Goal: Information Seeking & Learning: Learn about a topic

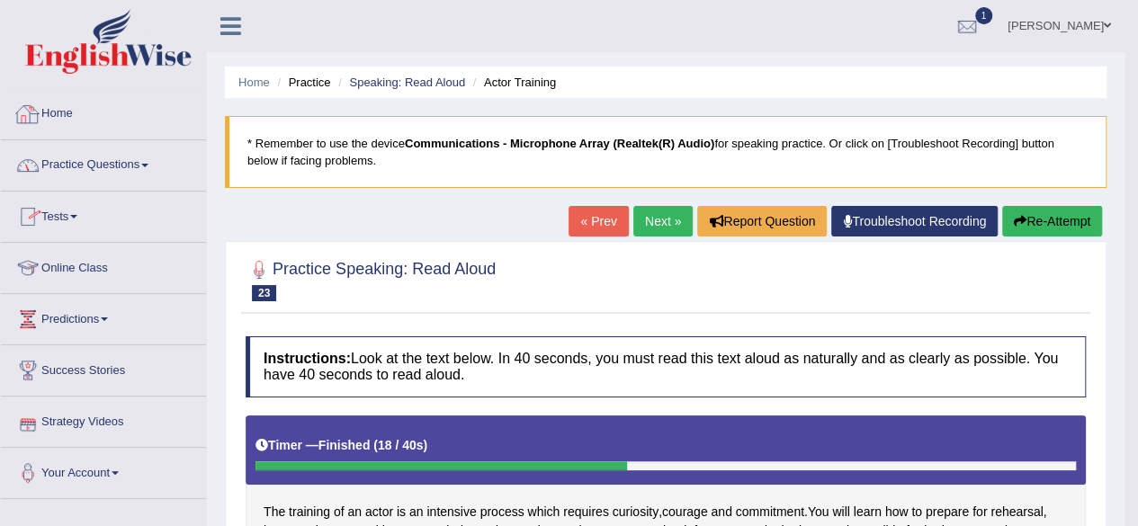
click at [68, 111] on link "Home" at bounding box center [103, 111] width 205 height 45
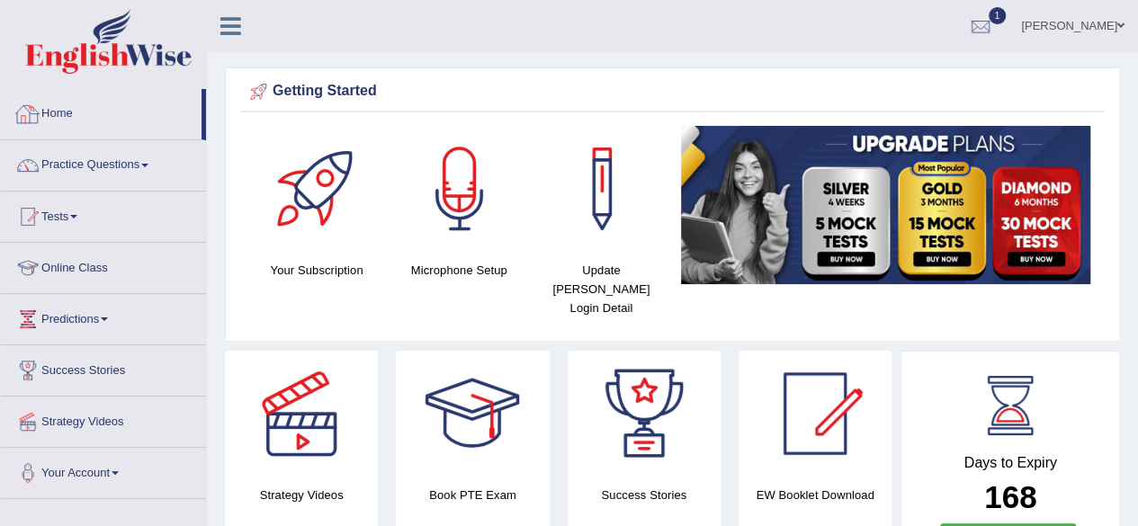
click at [59, 123] on link "Home" at bounding box center [101, 111] width 201 height 45
click at [58, 110] on link "Home" at bounding box center [101, 111] width 201 height 45
click at [83, 168] on link "Practice Questions" at bounding box center [103, 162] width 205 height 45
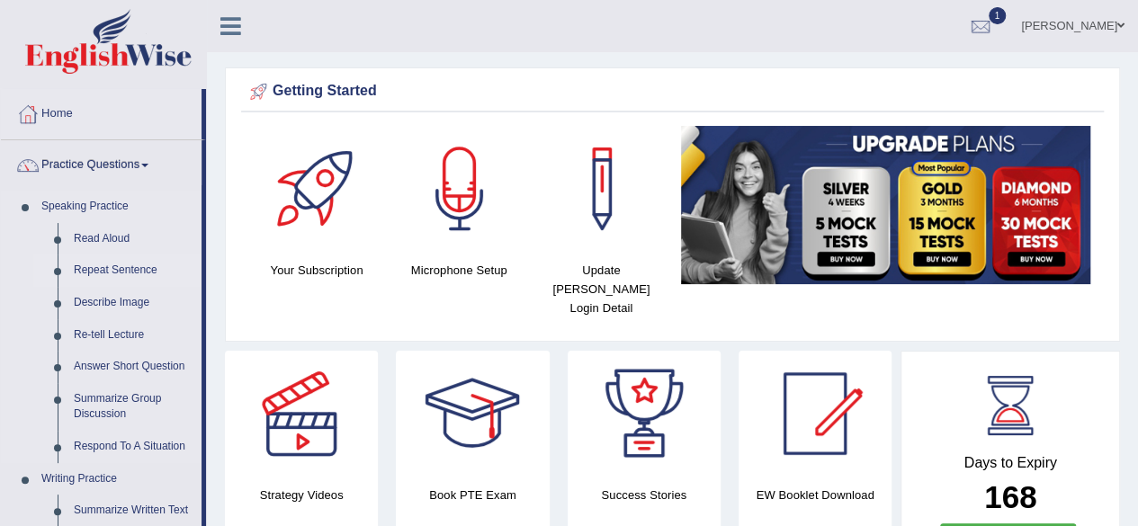
click at [123, 260] on link "Repeat Sentence" at bounding box center [134, 271] width 136 height 32
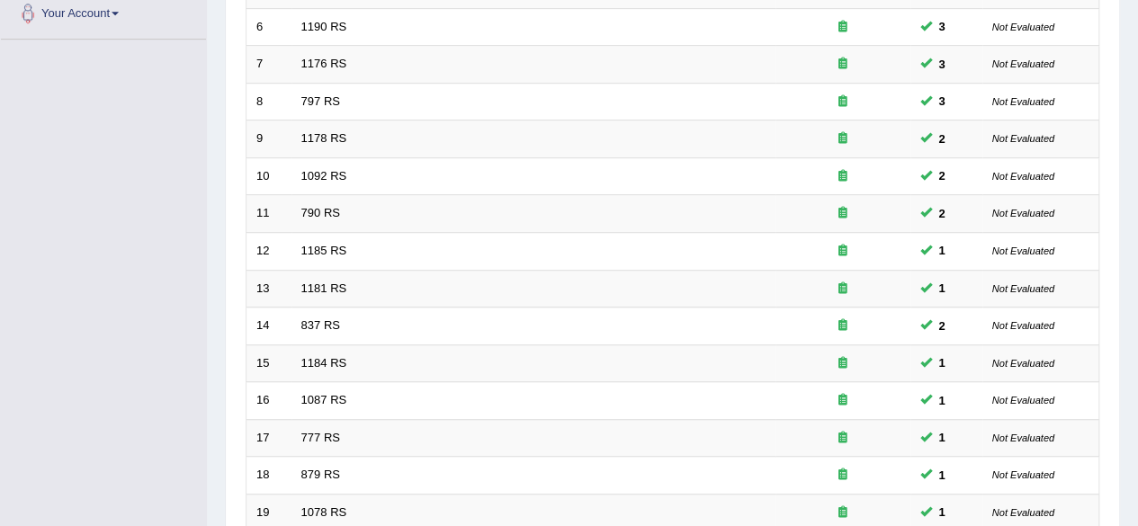
scroll to position [656, 0]
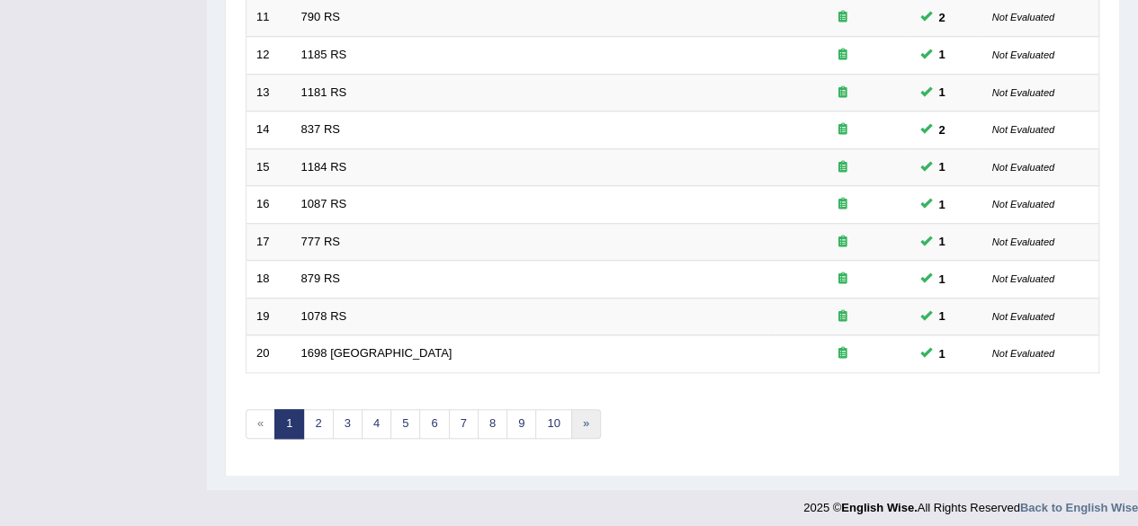
click at [574, 420] on link "»" at bounding box center [586, 424] width 30 height 30
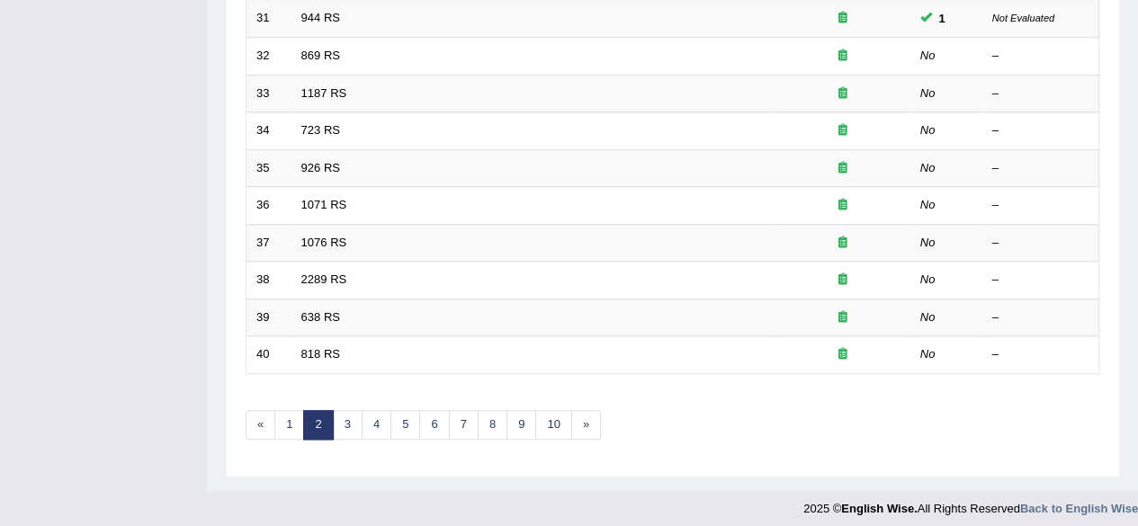
scroll to position [653, 0]
click at [547, 415] on link "10" at bounding box center [553, 427] width 36 height 30
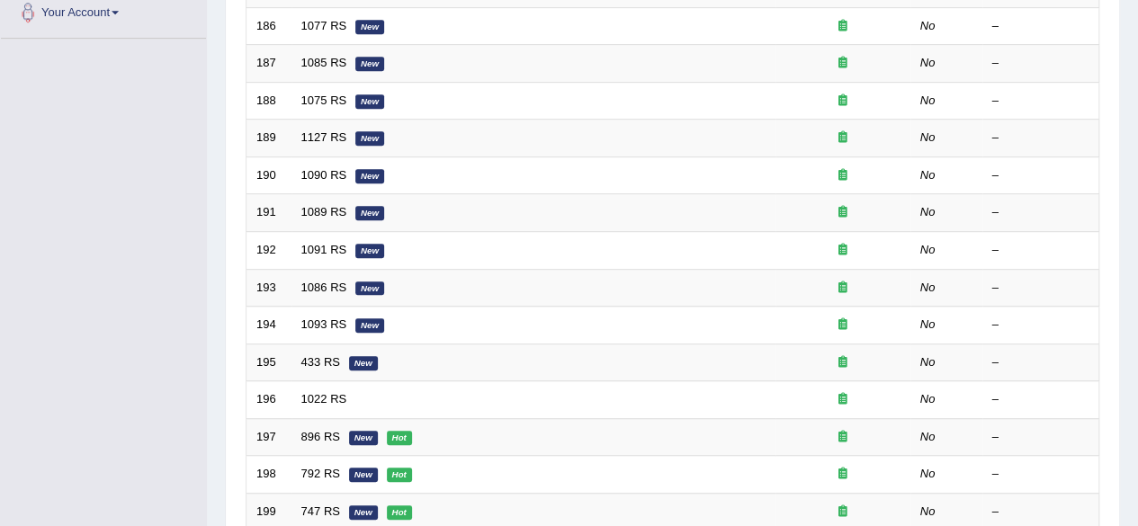
scroll to position [614, 0]
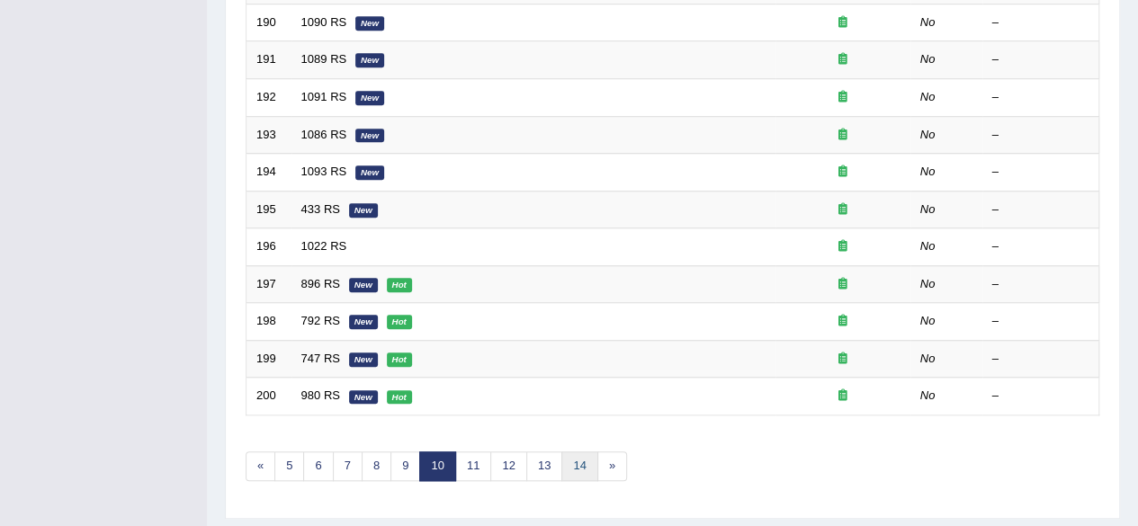
click at [575, 460] on link "14" at bounding box center [579, 467] width 36 height 30
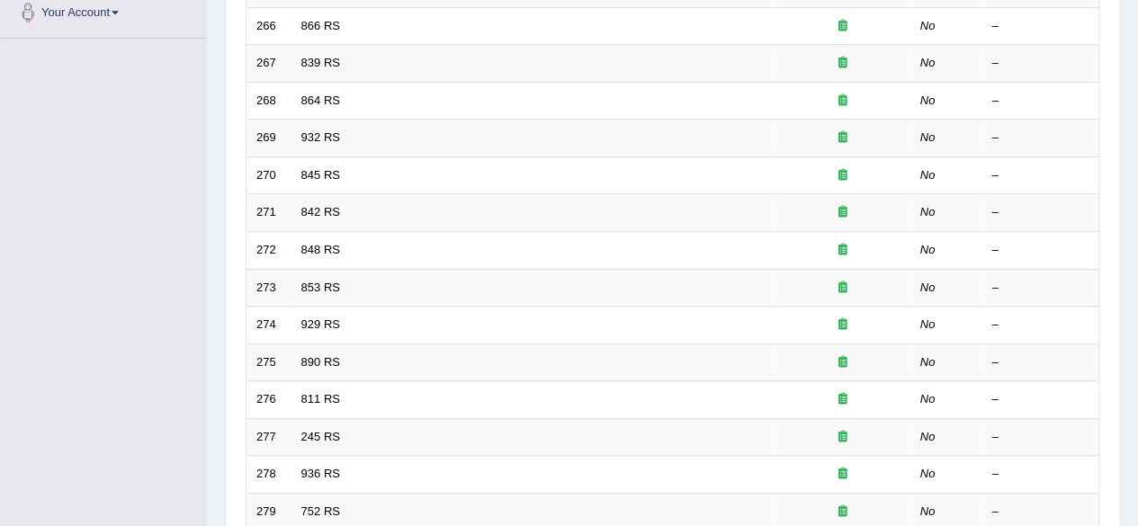
scroll to position [656, 0]
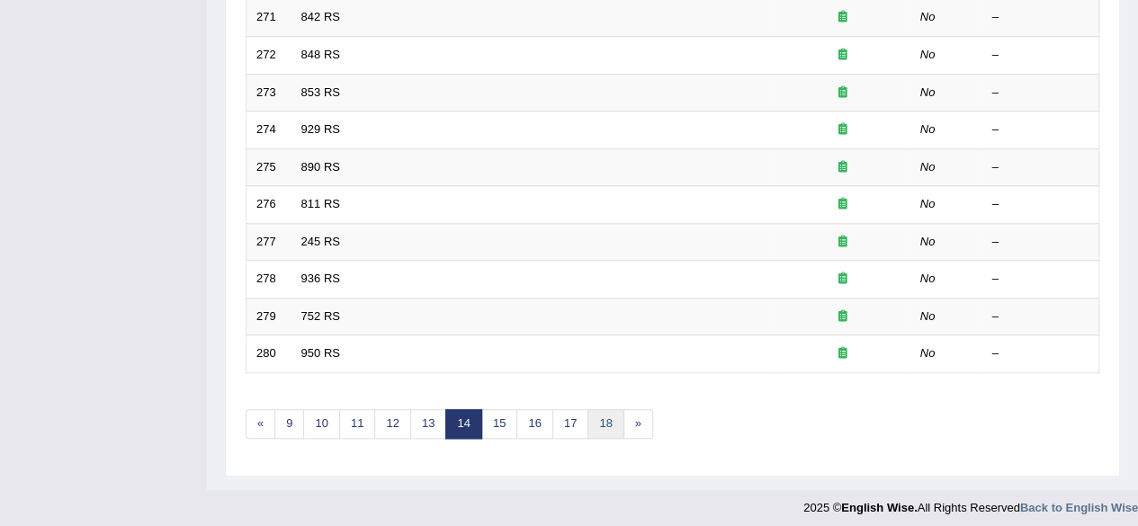
click at [600, 413] on link "18" at bounding box center [606, 424] width 36 height 30
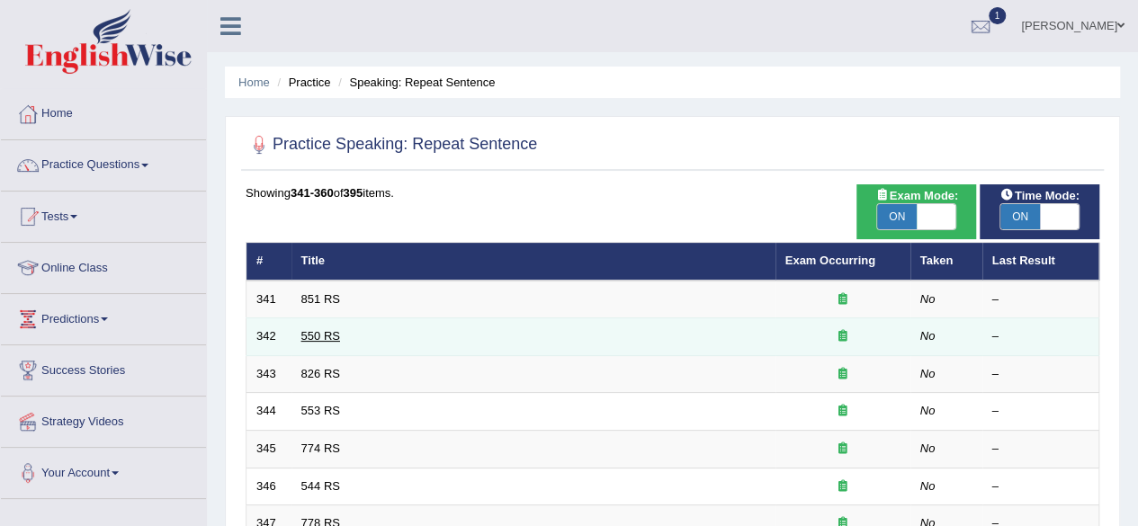
click at [309, 339] on link "550 RS" at bounding box center [320, 335] width 39 height 13
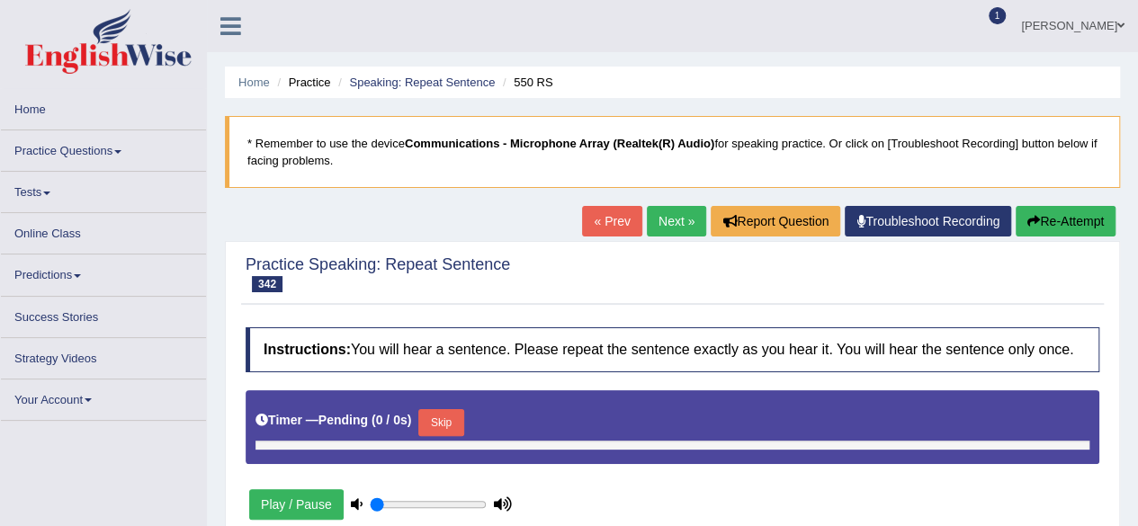
type input "0.6"
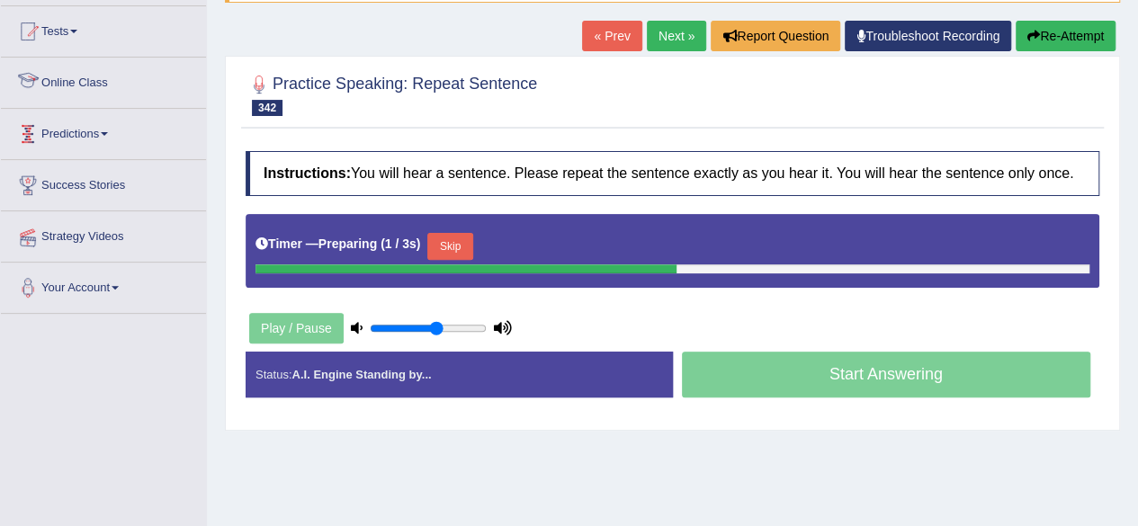
scroll to position [252, 0]
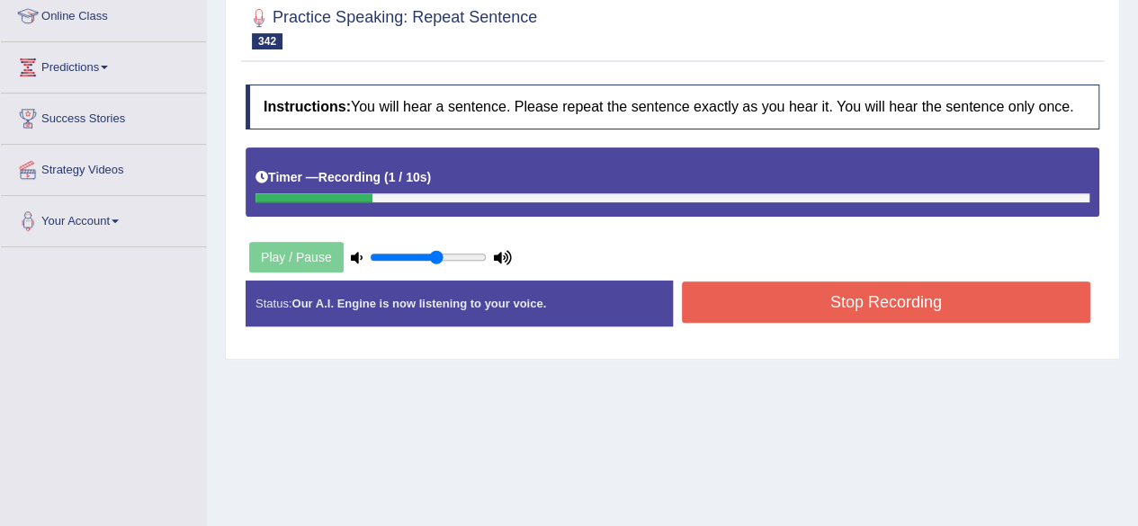
click at [317, 258] on div "Play / Pause" at bounding box center [381, 257] width 270 height 45
click at [725, 289] on button "Stop Recording" at bounding box center [886, 302] width 409 height 41
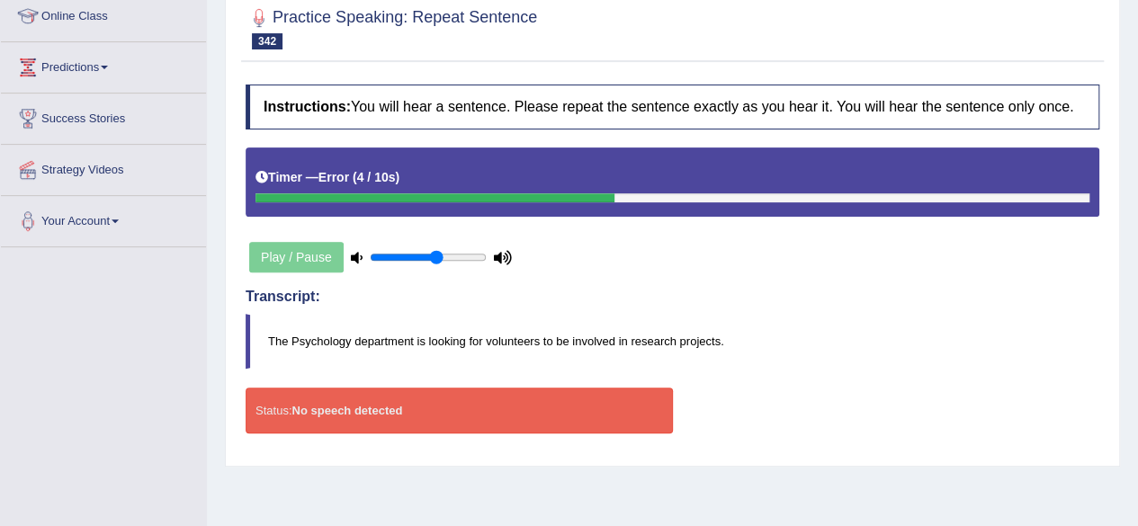
click at [312, 262] on div "Play / Pause" at bounding box center [381, 257] width 270 height 45
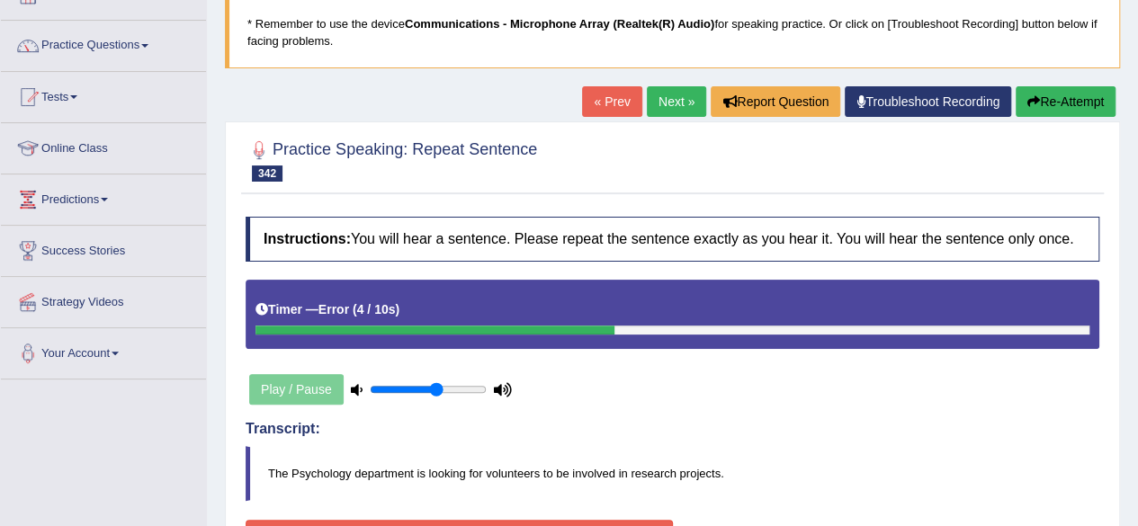
scroll to position [108, 0]
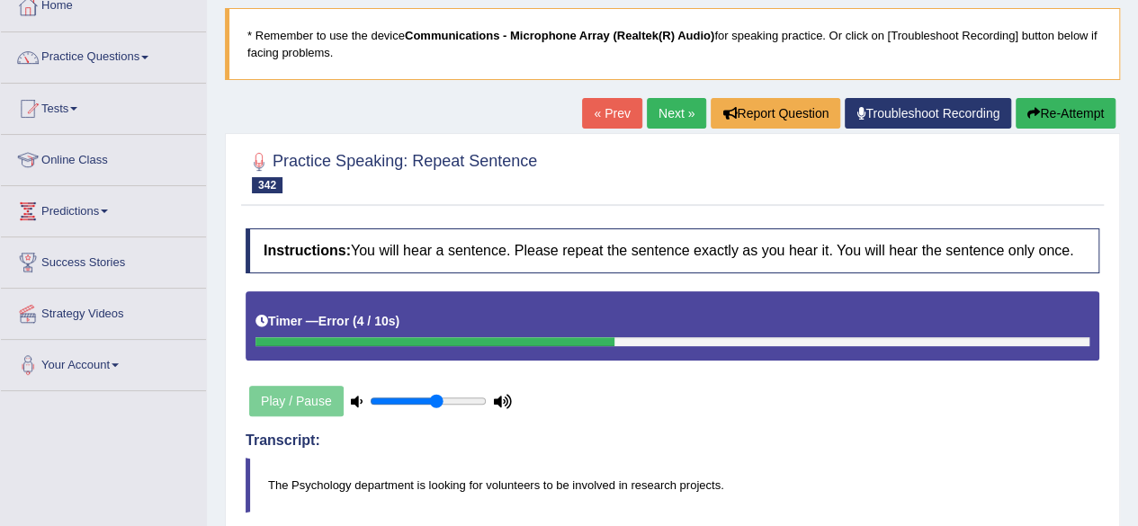
click at [1058, 114] on button "Re-Attempt" at bounding box center [1066, 113] width 100 height 31
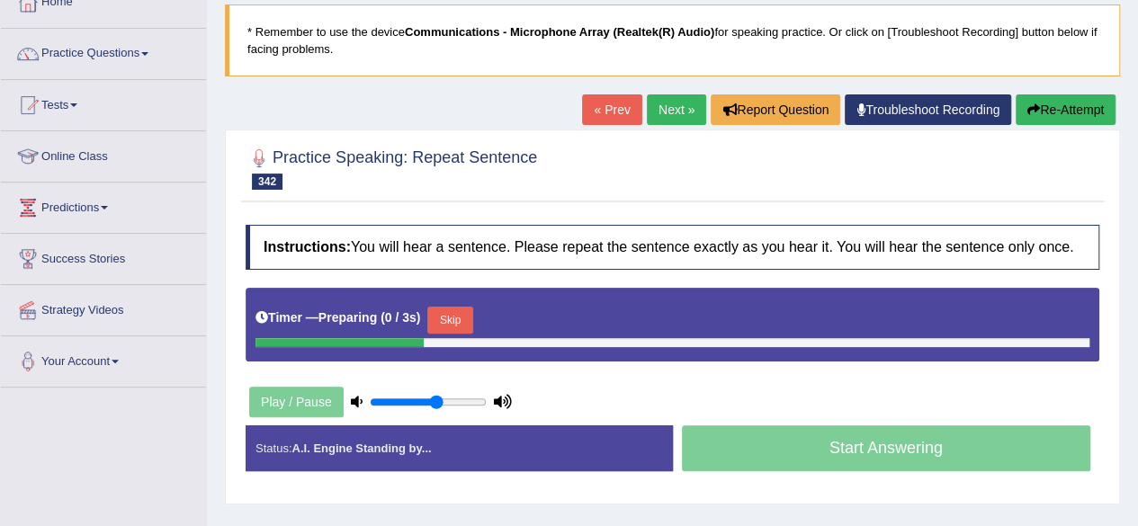
scroll to position [108, 0]
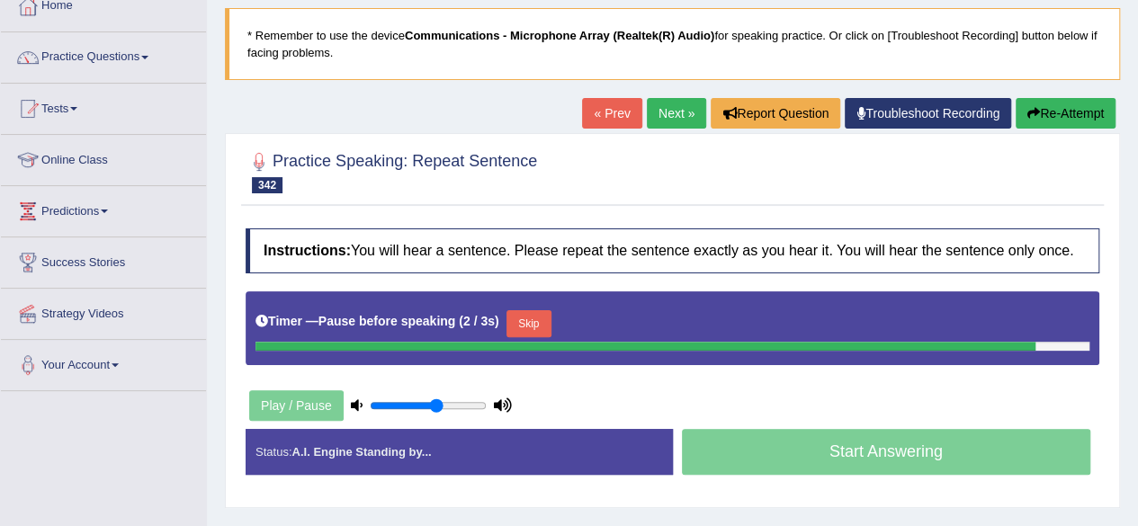
click at [1052, 112] on button "Re-Attempt" at bounding box center [1066, 113] width 100 height 31
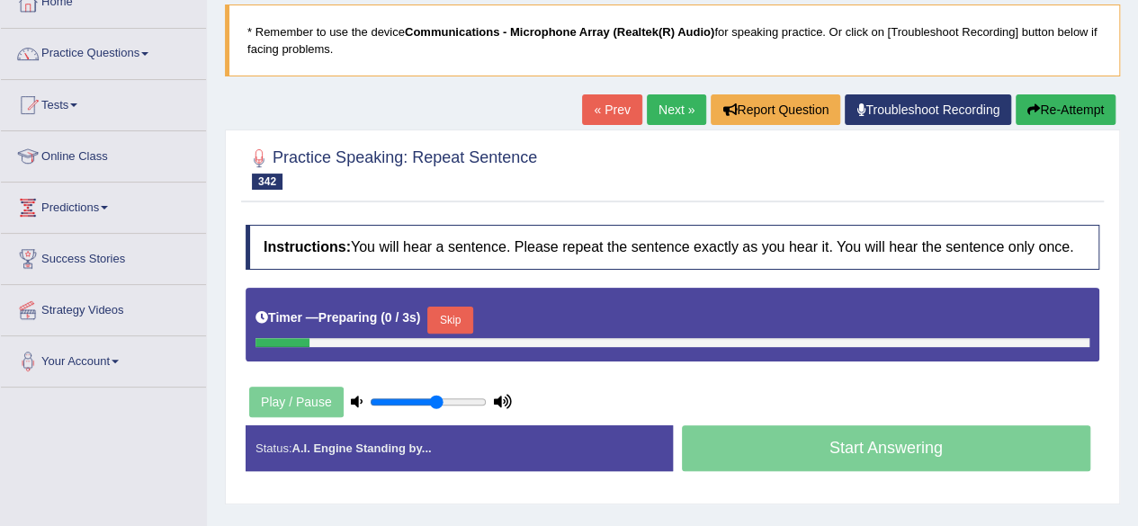
scroll to position [108, 0]
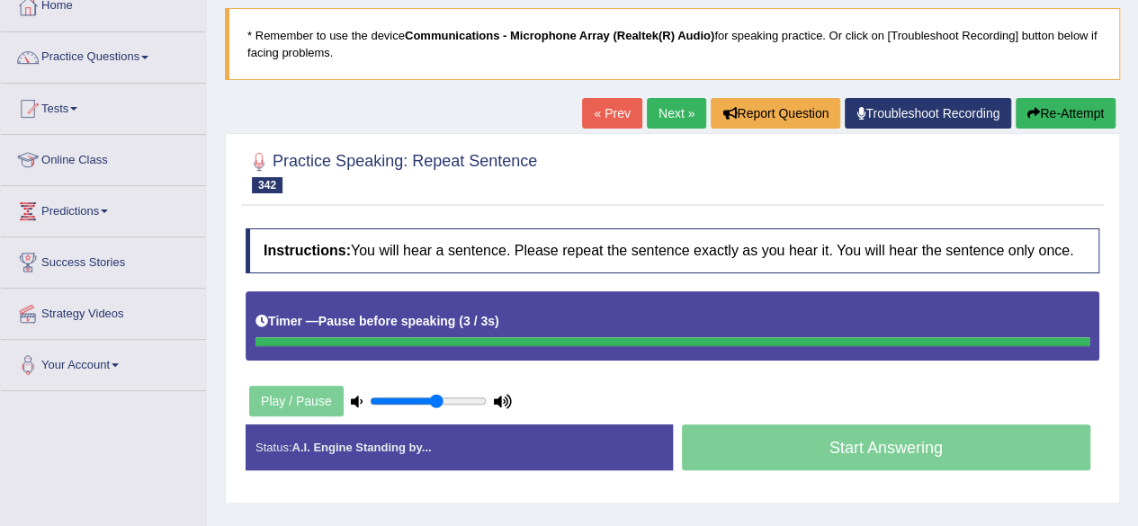
click at [1052, 115] on button "Re-Attempt" at bounding box center [1066, 113] width 100 height 31
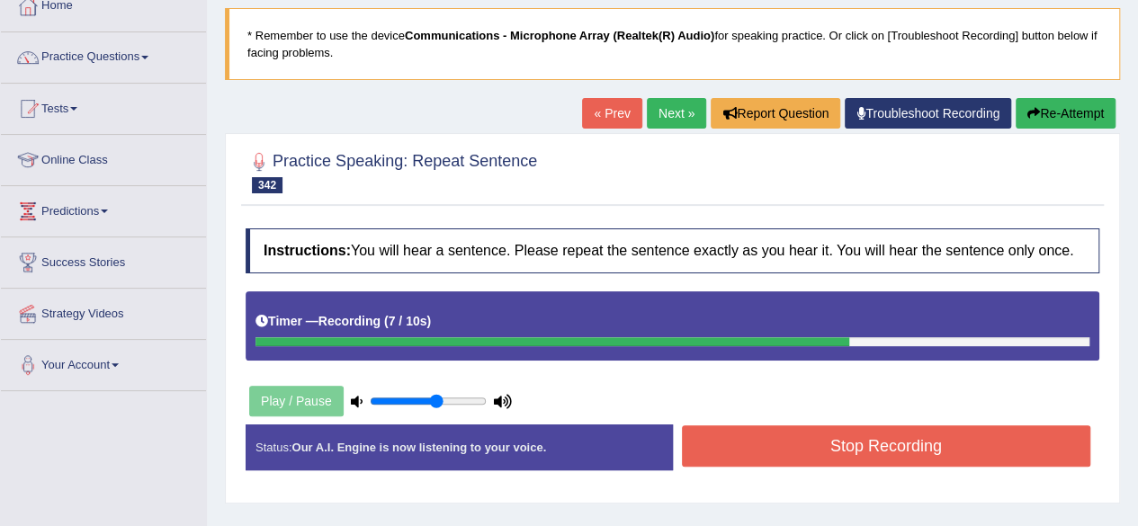
click at [858, 440] on button "Stop Recording" at bounding box center [886, 446] width 409 height 41
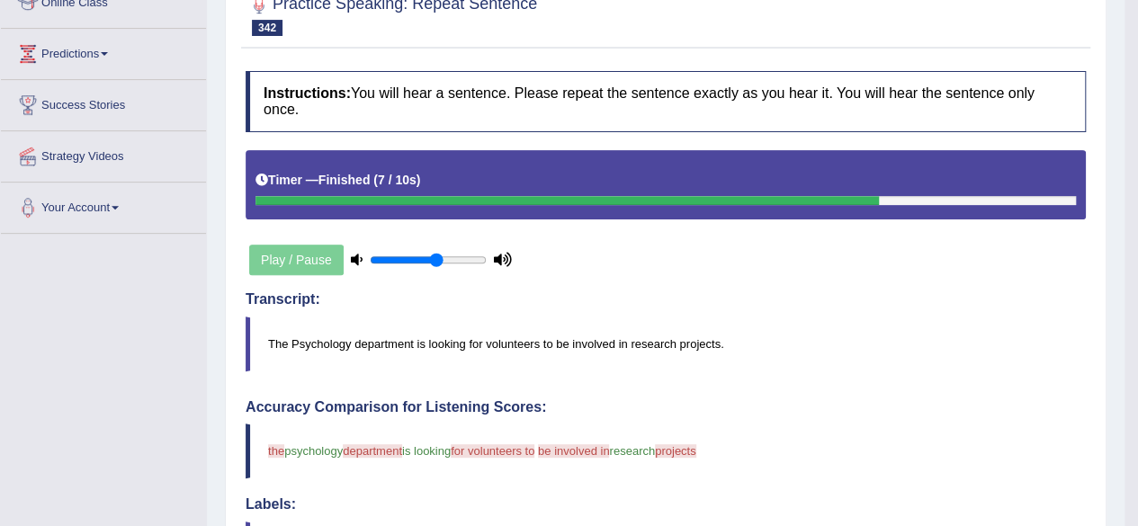
scroll to position [72, 0]
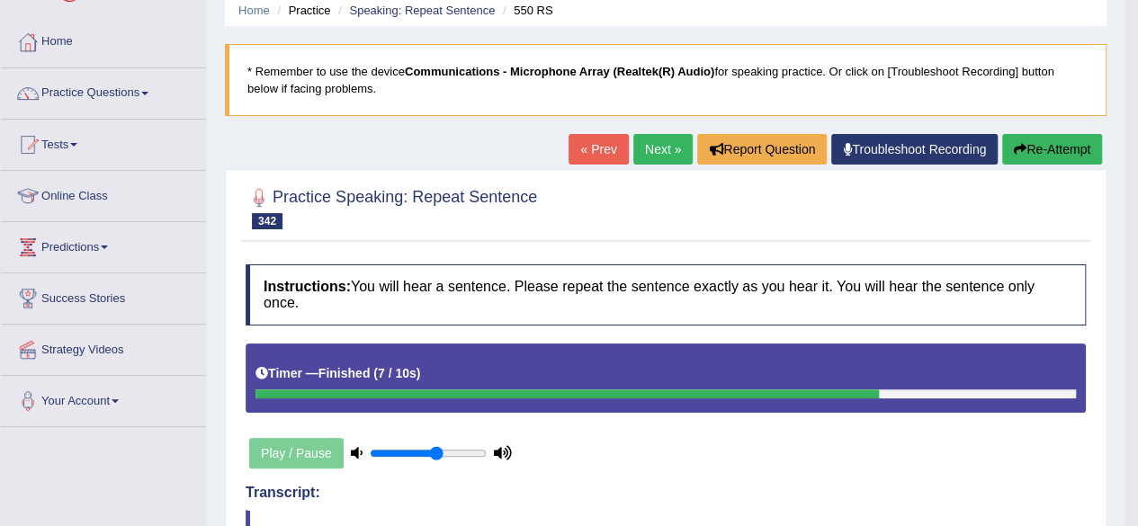
click at [1081, 138] on button "Re-Attempt" at bounding box center [1052, 149] width 100 height 31
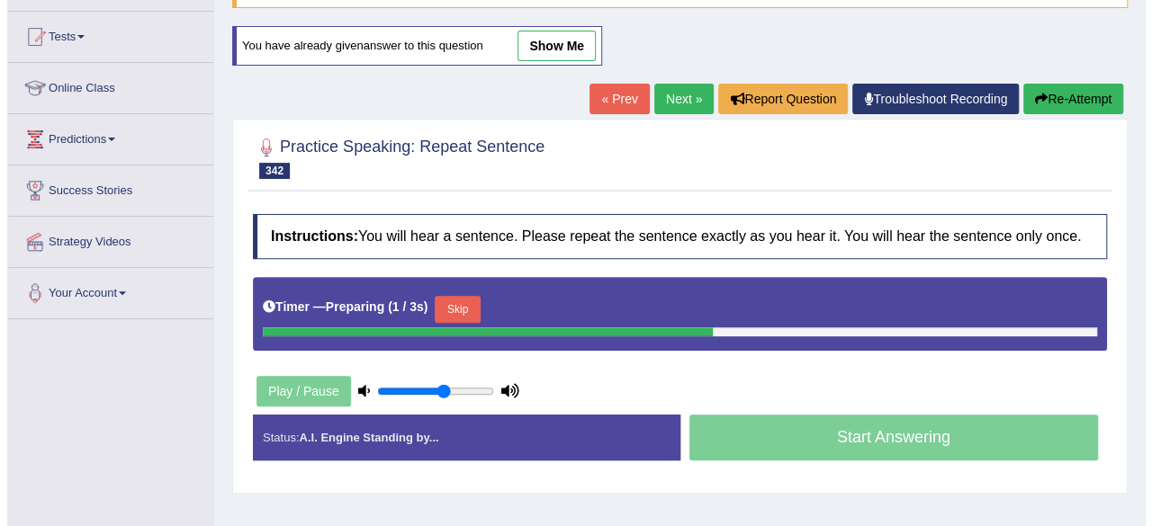
scroll to position [396, 0]
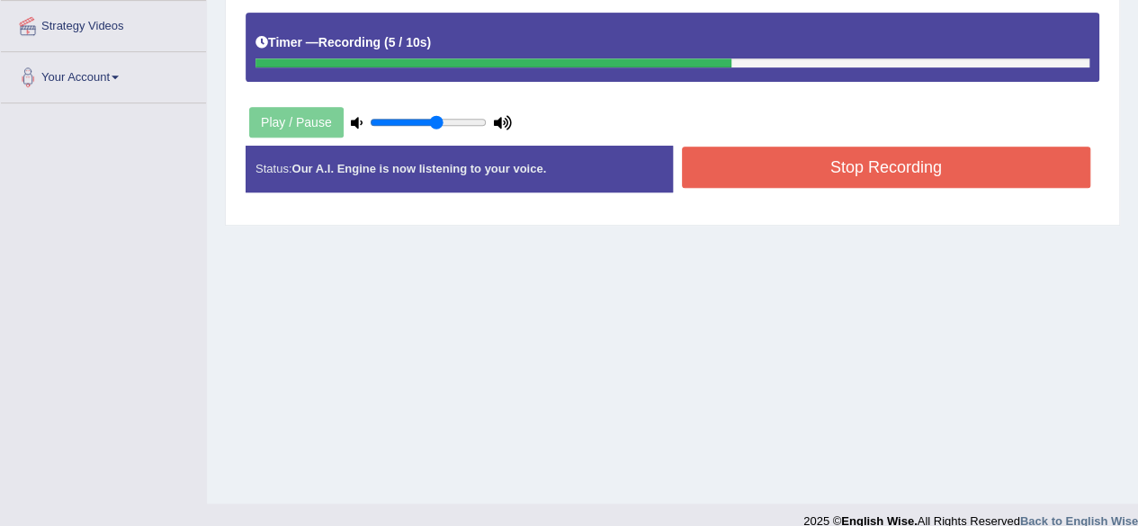
click at [889, 175] on button "Stop Recording" at bounding box center [886, 167] width 409 height 41
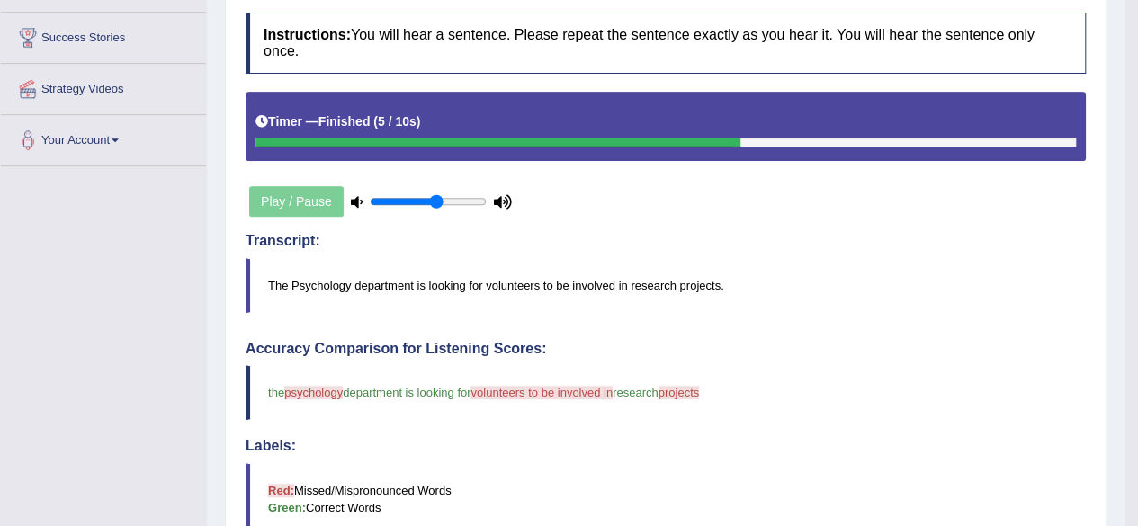
scroll to position [0, 0]
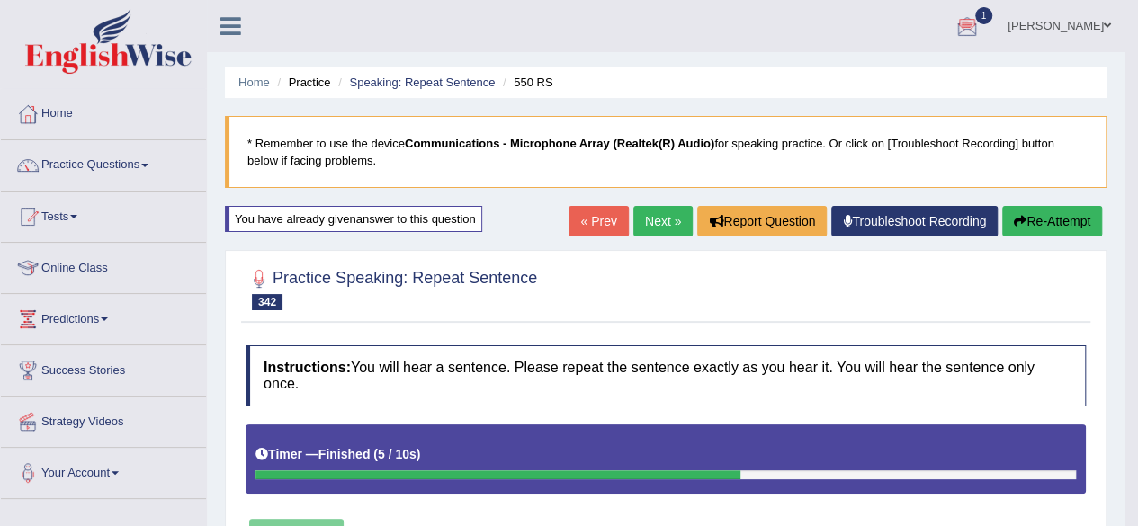
click at [669, 235] on link "Next »" at bounding box center [662, 221] width 59 height 31
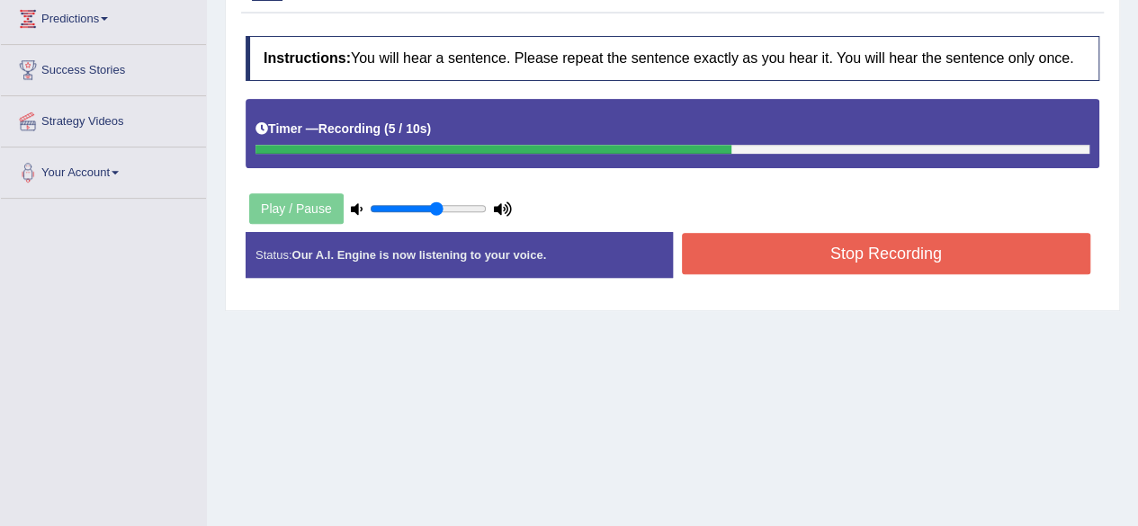
click at [915, 244] on button "Stop Recording" at bounding box center [886, 253] width 409 height 41
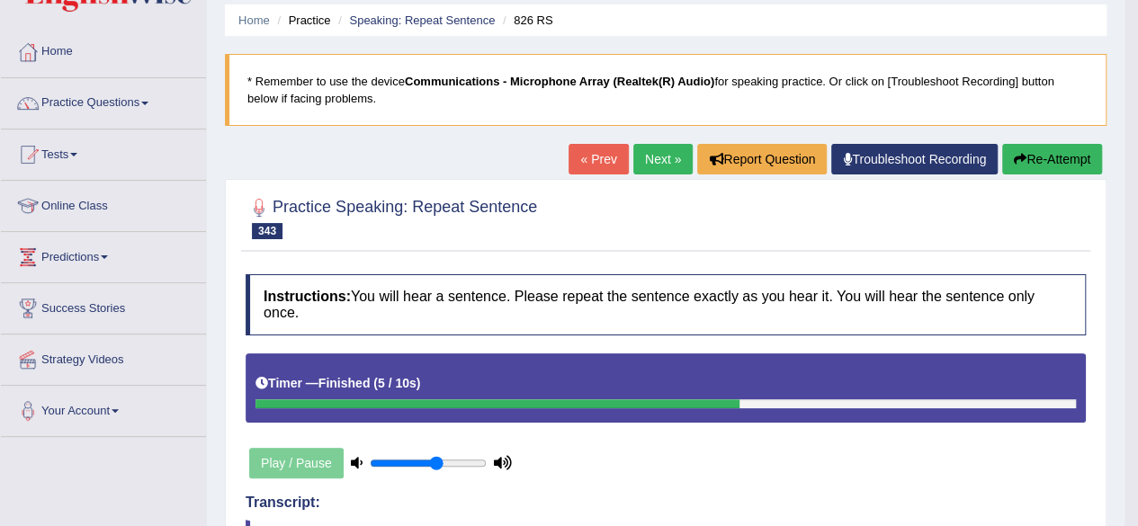
scroll to position [36, 0]
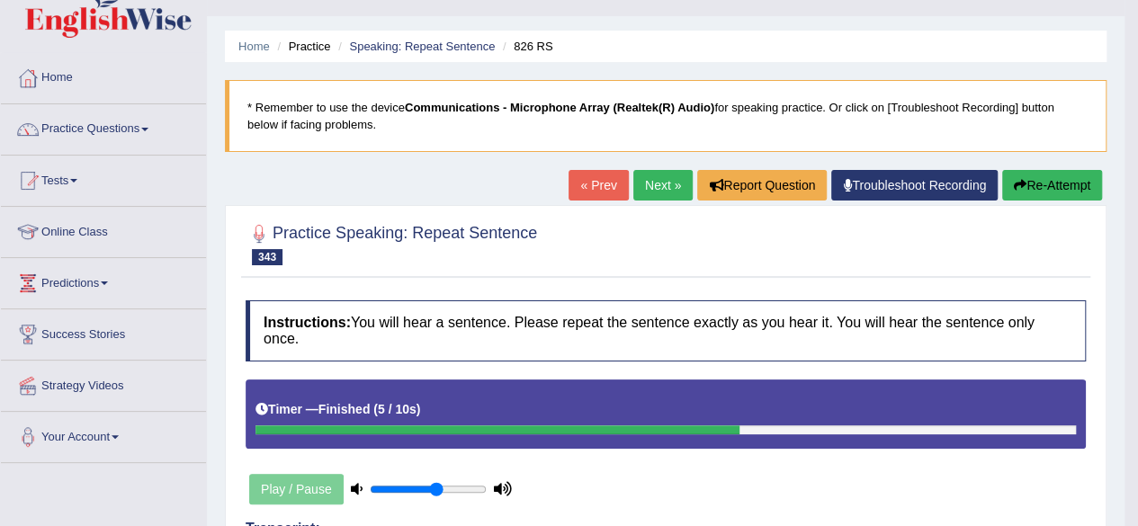
click at [655, 183] on link "Next »" at bounding box center [662, 185] width 59 height 31
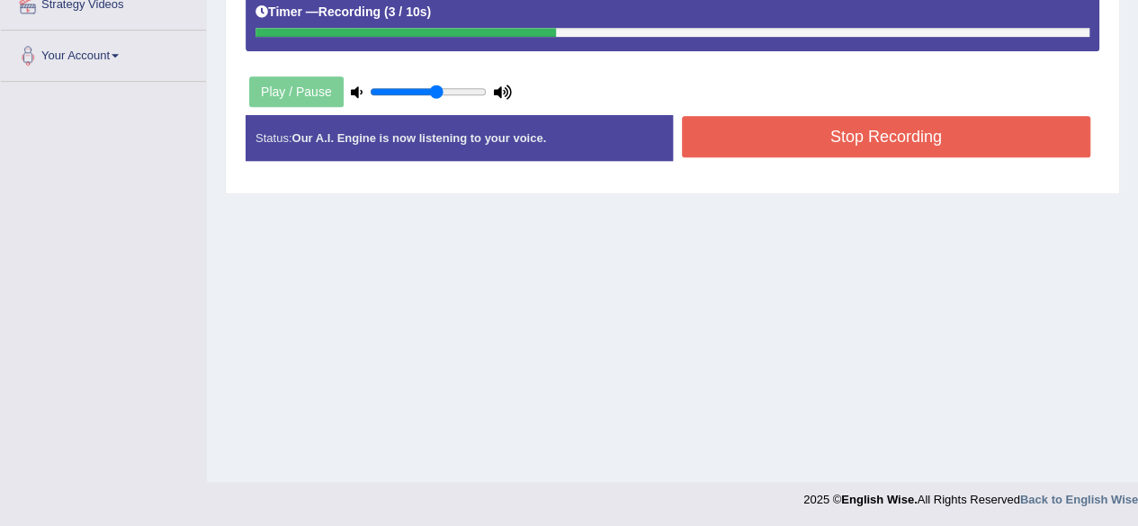
click at [902, 132] on button "Stop Recording" at bounding box center [886, 136] width 409 height 41
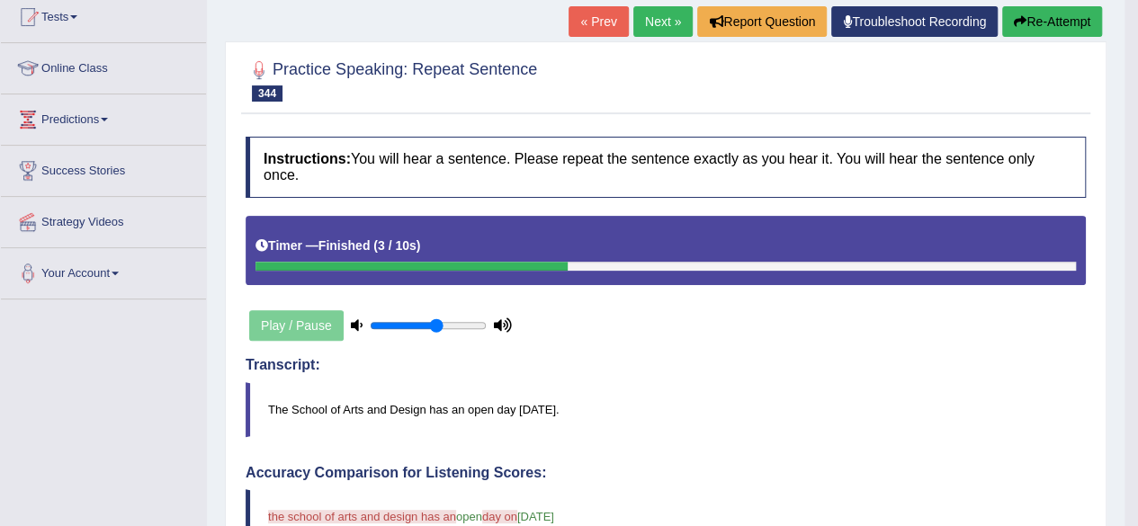
scroll to position [180, 0]
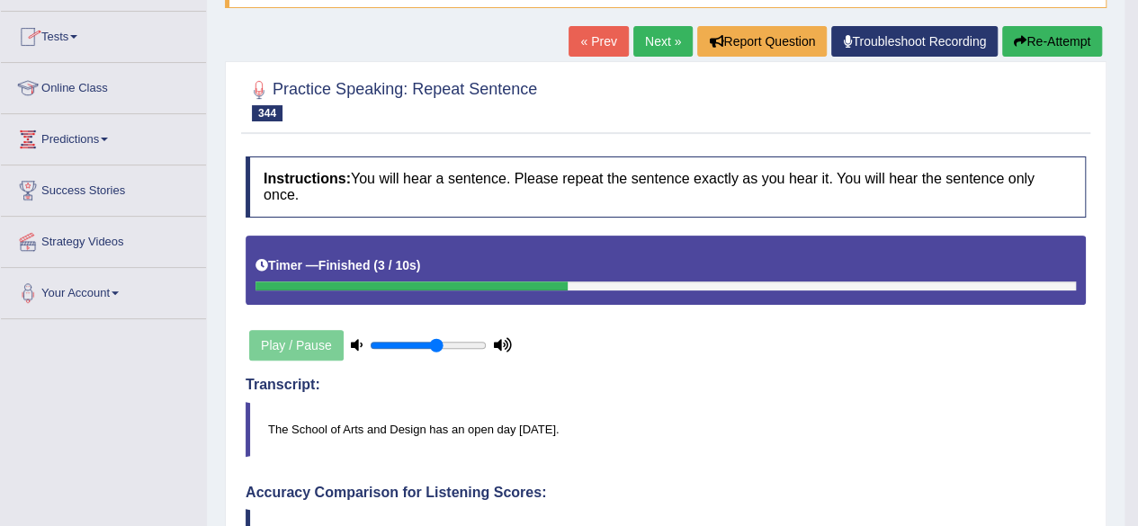
click at [678, 30] on link "Next »" at bounding box center [662, 41] width 59 height 31
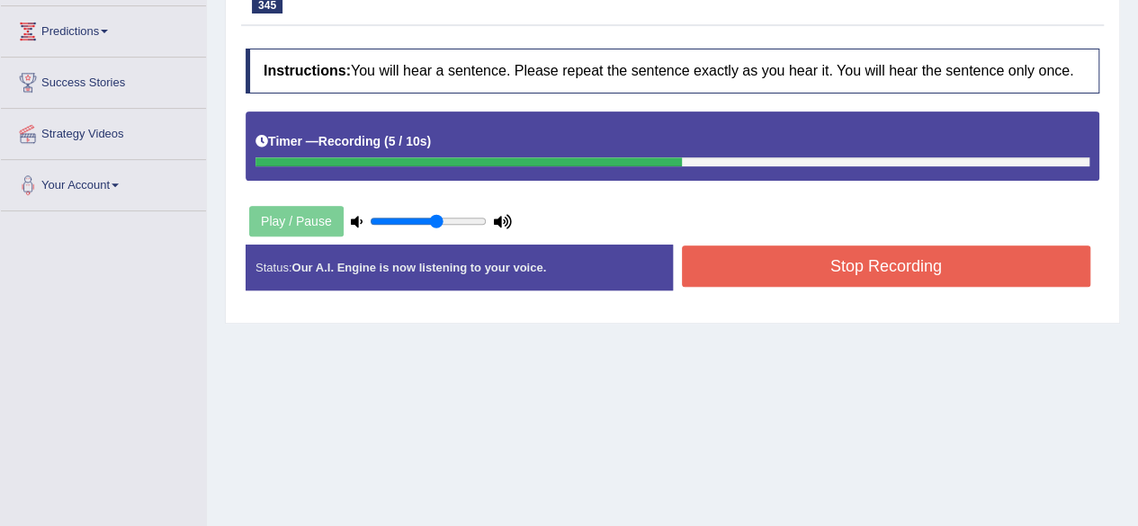
click at [833, 255] on button "Stop Recording" at bounding box center [886, 266] width 409 height 41
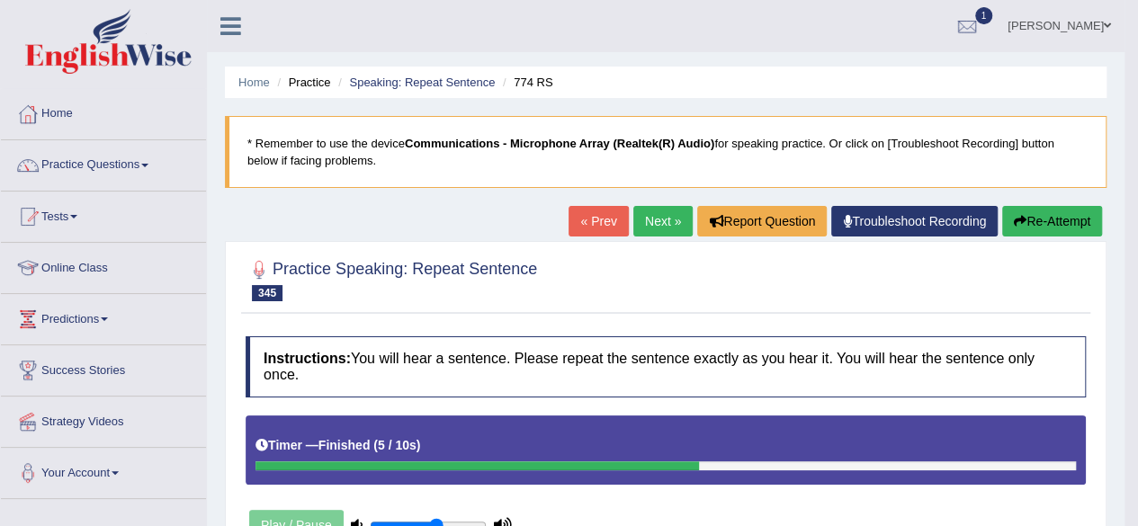
click at [642, 210] on link "Next »" at bounding box center [662, 221] width 59 height 31
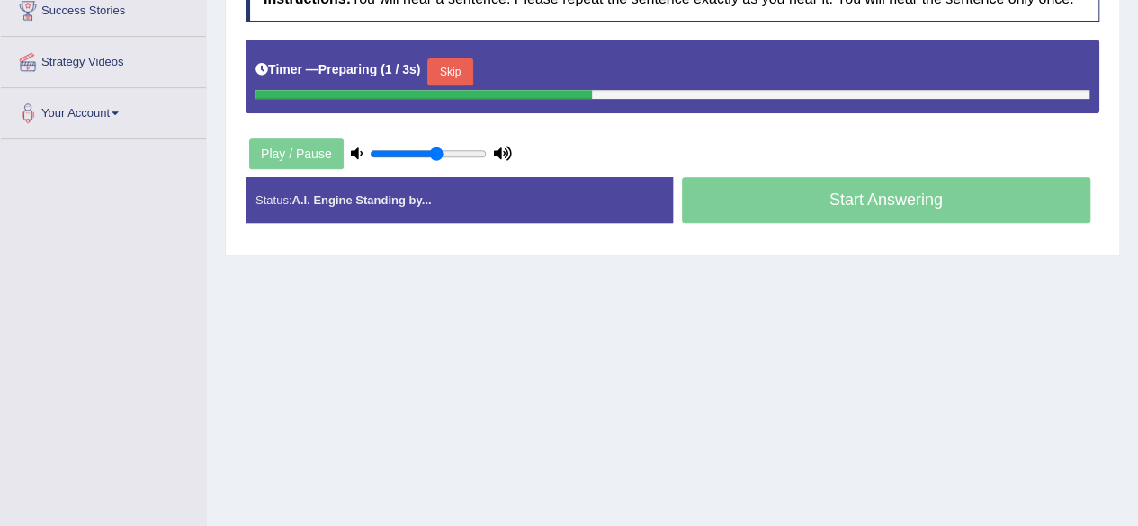
click at [446, 64] on button "Skip" at bounding box center [449, 71] width 45 height 27
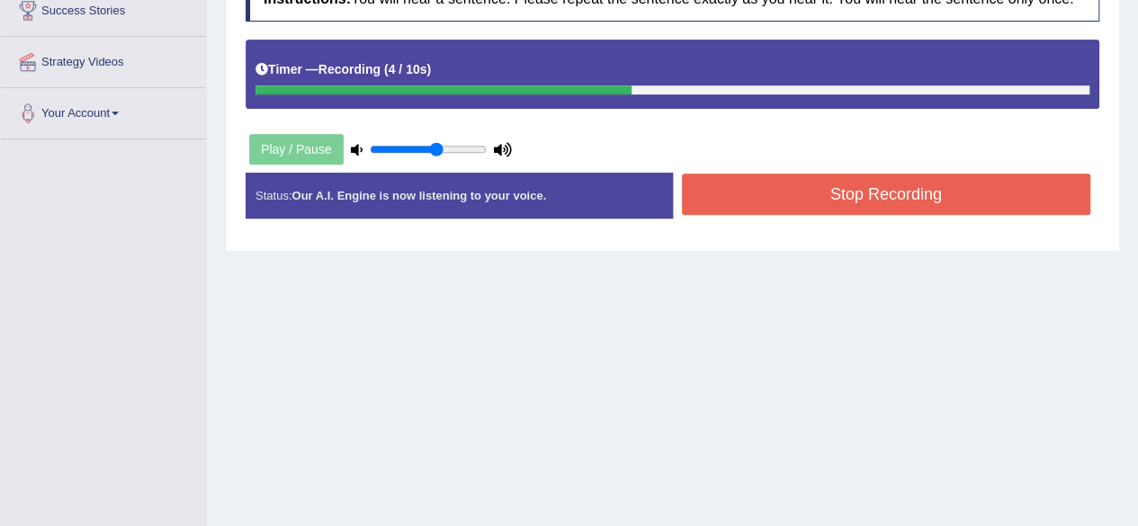
click at [778, 205] on button "Stop Recording" at bounding box center [886, 194] width 409 height 41
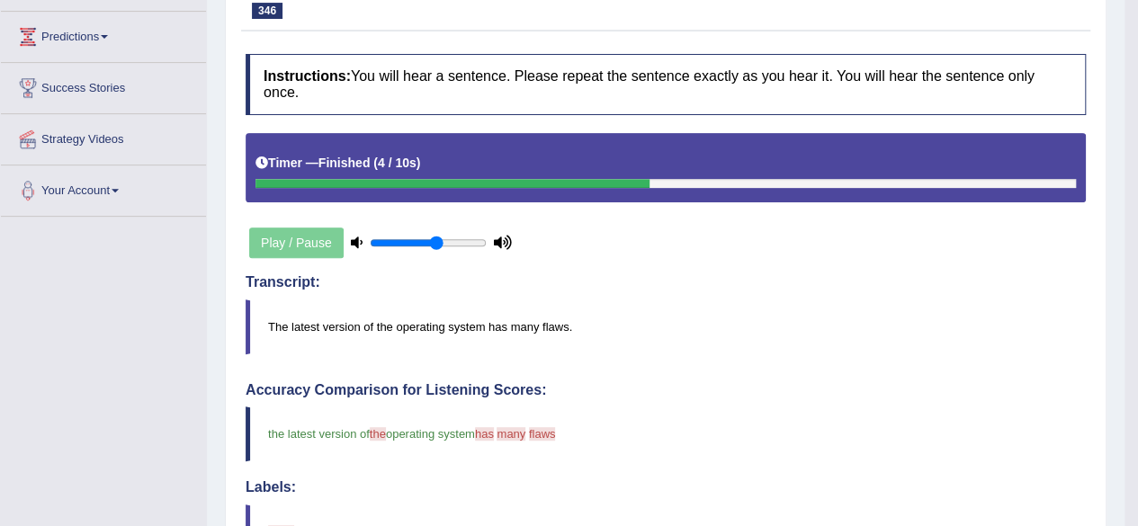
scroll to position [108, 0]
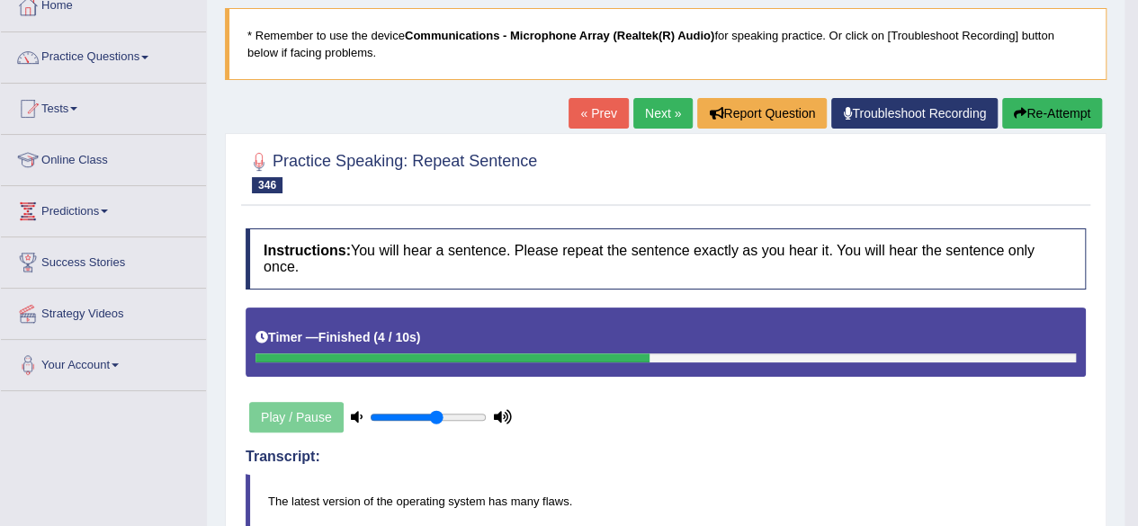
click at [643, 109] on link "Next »" at bounding box center [662, 113] width 59 height 31
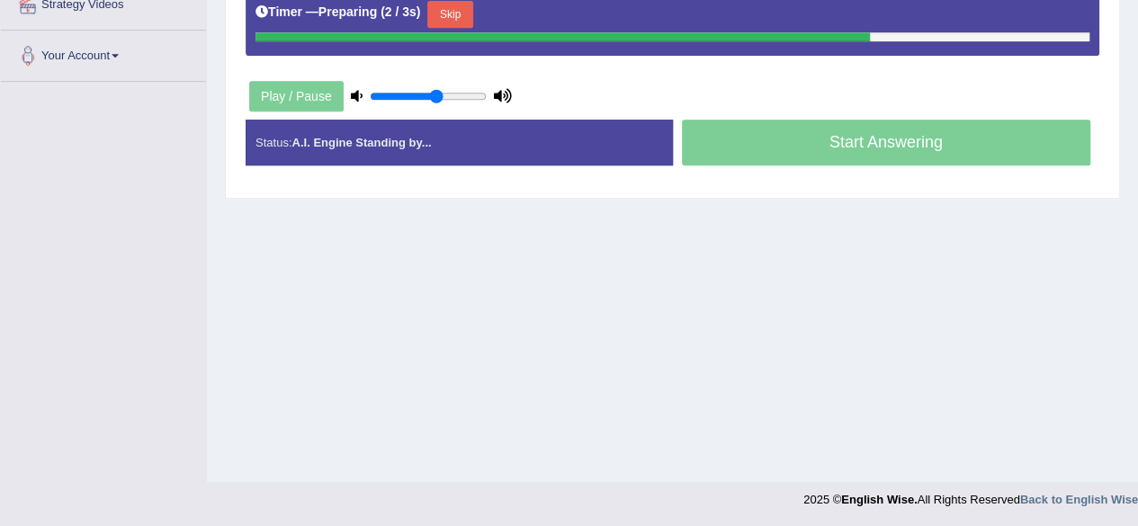
click at [460, 13] on button "Skip" at bounding box center [449, 14] width 45 height 27
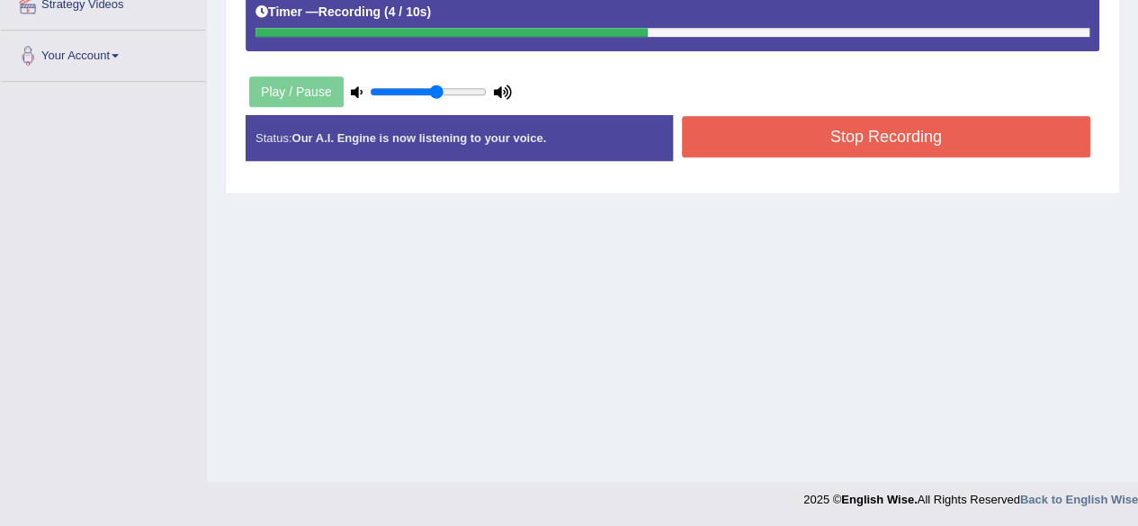
click at [787, 134] on button "Stop Recording" at bounding box center [886, 136] width 409 height 41
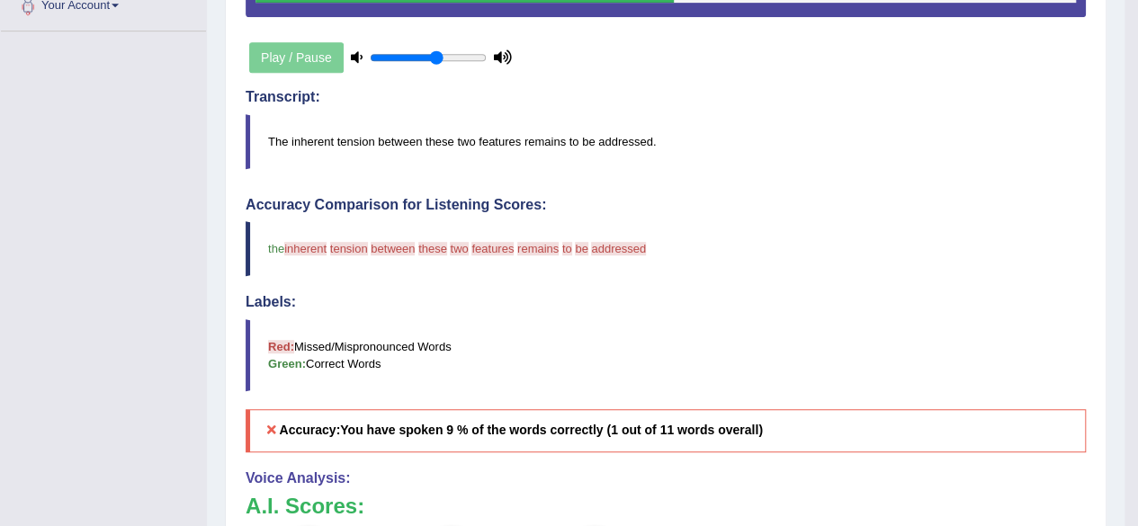
scroll to position [7, 0]
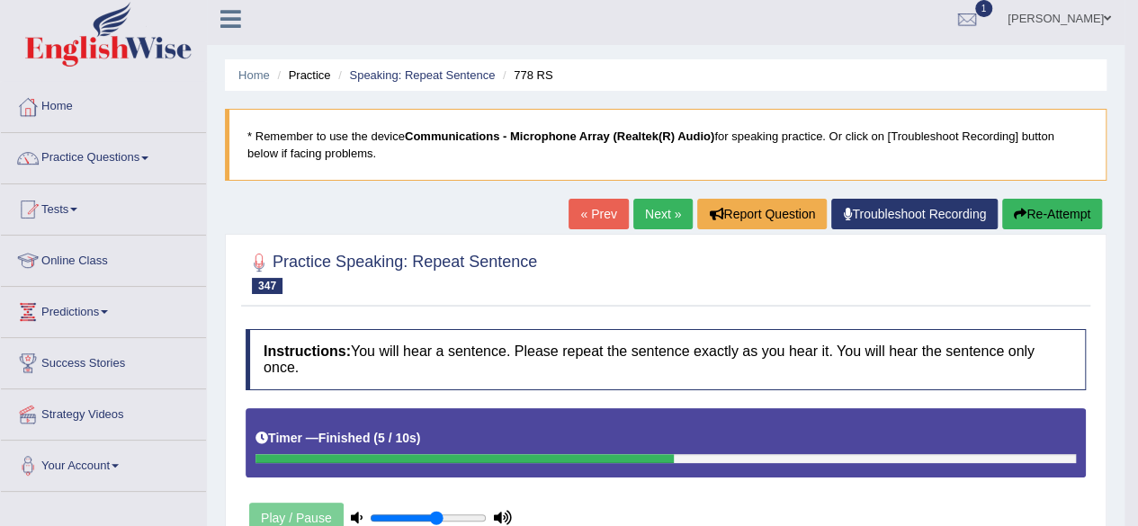
click at [668, 211] on link "Next »" at bounding box center [662, 214] width 59 height 31
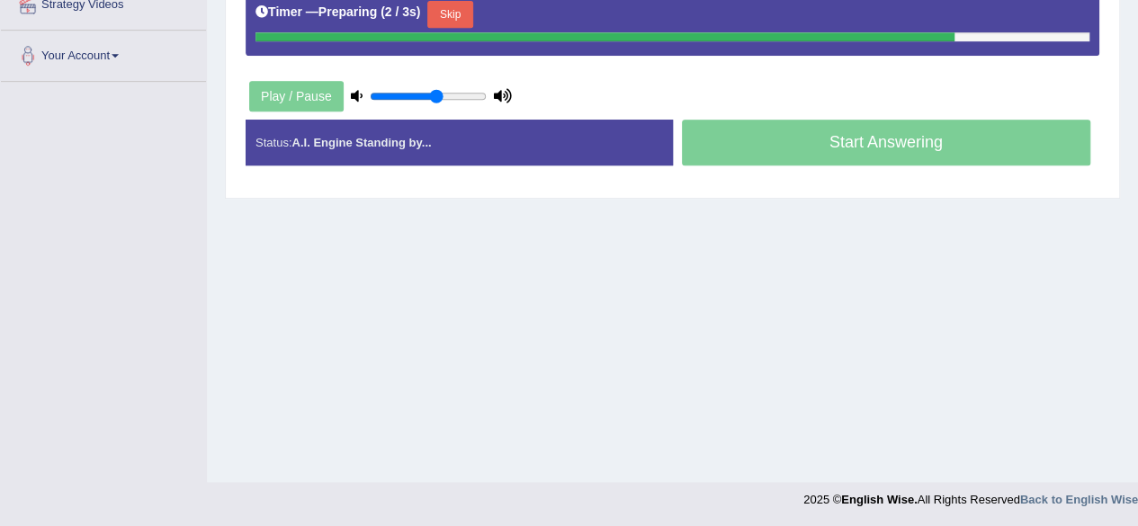
click at [446, 12] on button "Skip" at bounding box center [449, 14] width 45 height 27
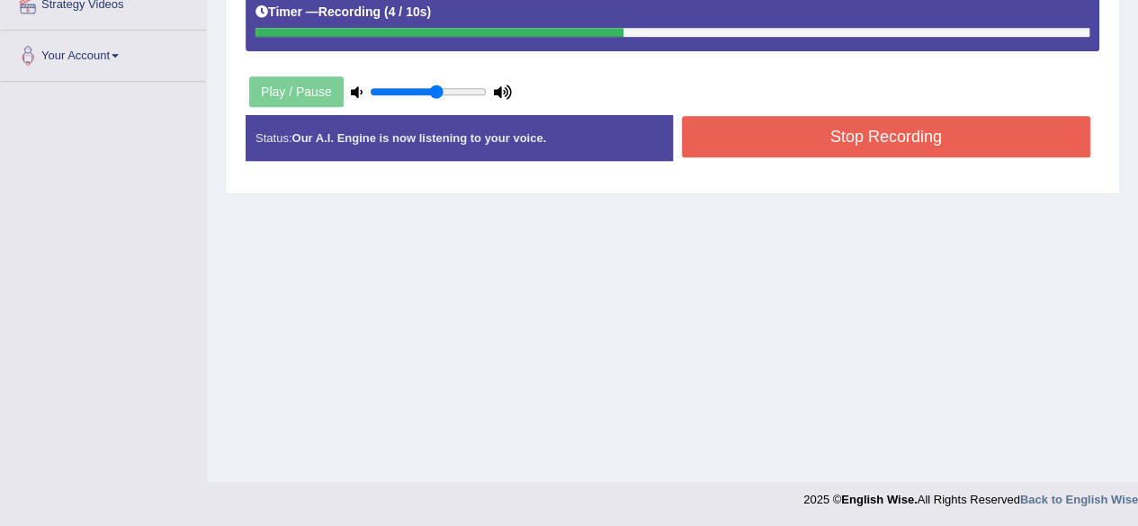
click at [830, 142] on button "Stop Recording" at bounding box center [886, 136] width 409 height 41
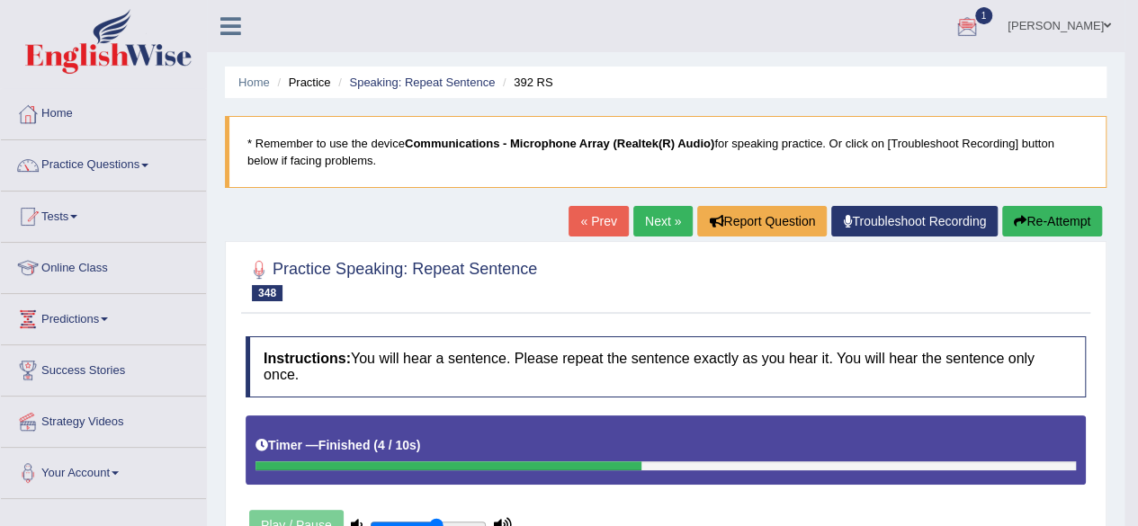
click at [650, 222] on link "Next »" at bounding box center [662, 221] width 59 height 31
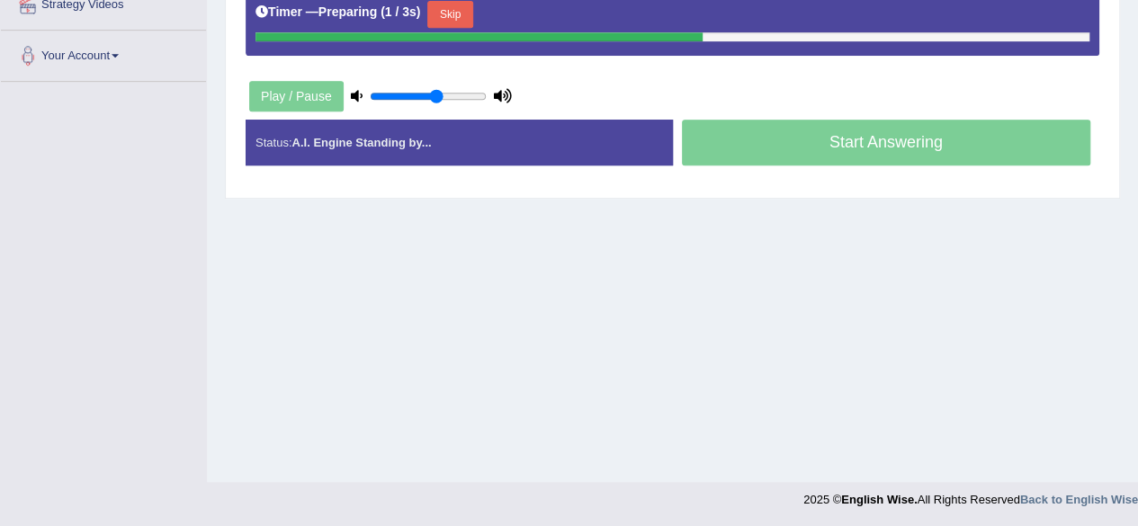
click at [435, 13] on button "Skip" at bounding box center [449, 14] width 45 height 27
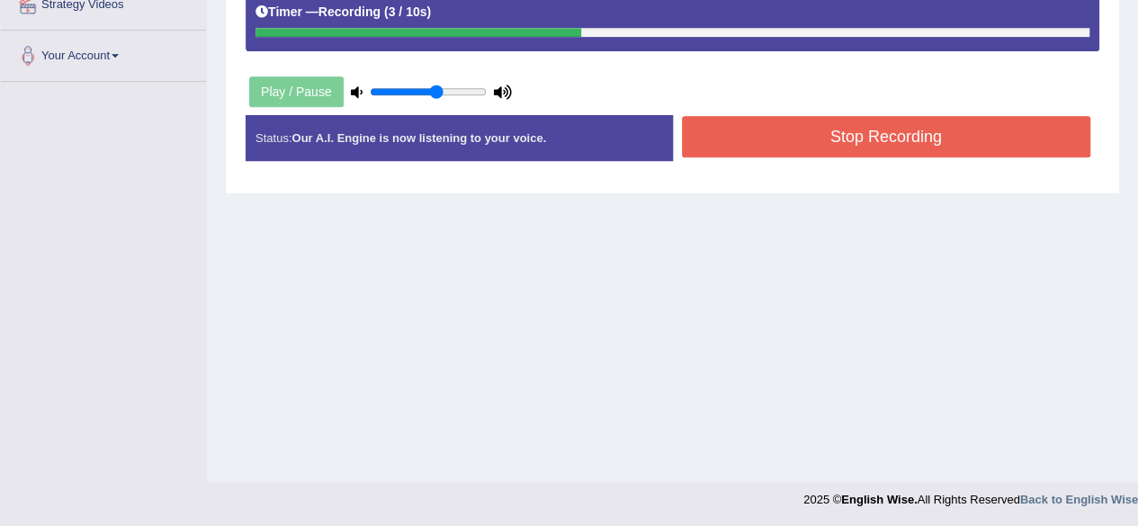
click at [843, 131] on button "Stop Recording" at bounding box center [886, 136] width 409 height 41
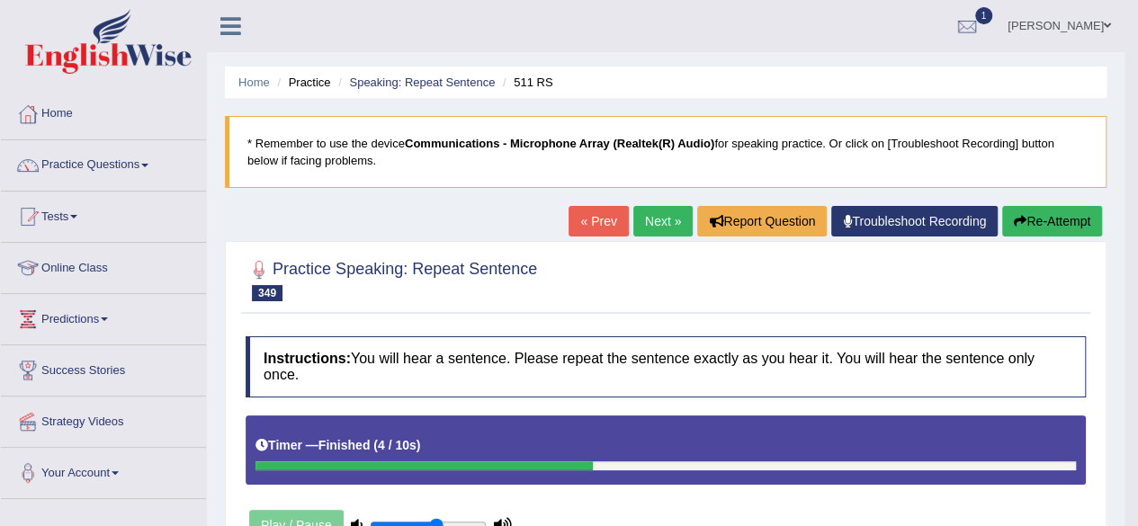
click at [643, 220] on link "Next »" at bounding box center [662, 221] width 59 height 31
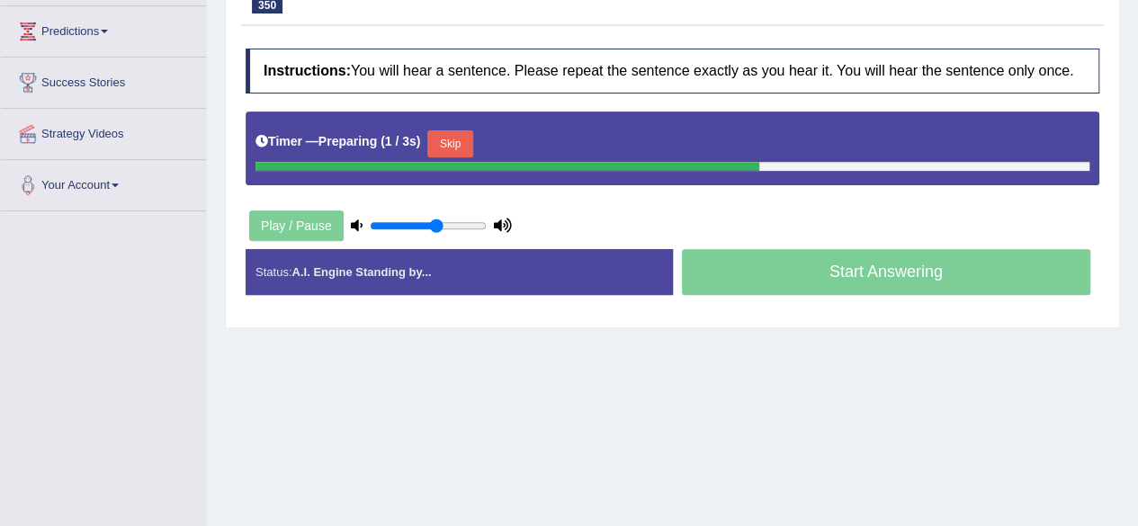
click at [457, 141] on button "Skip" at bounding box center [449, 143] width 45 height 27
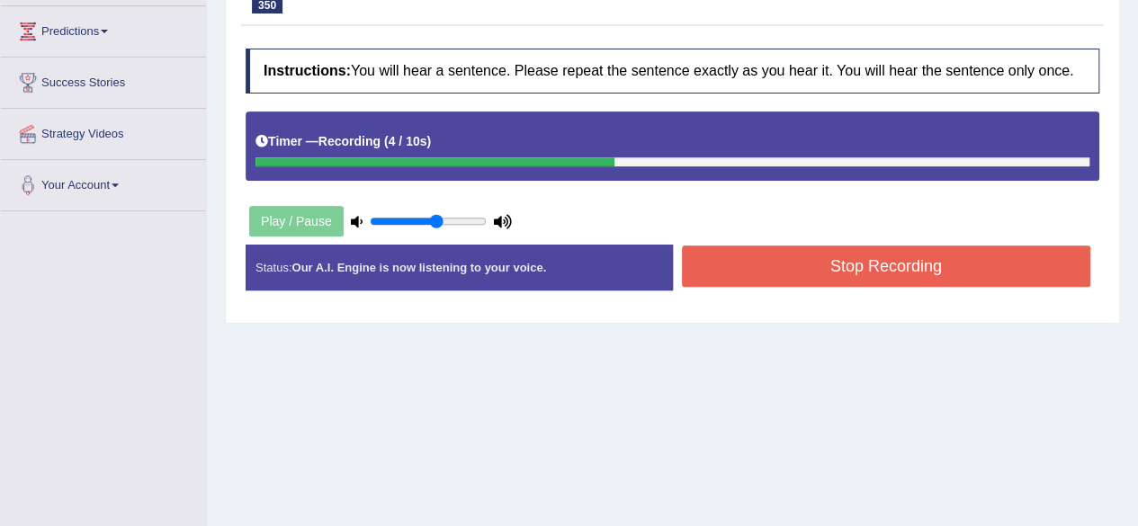
click at [890, 258] on button "Stop Recording" at bounding box center [886, 266] width 409 height 41
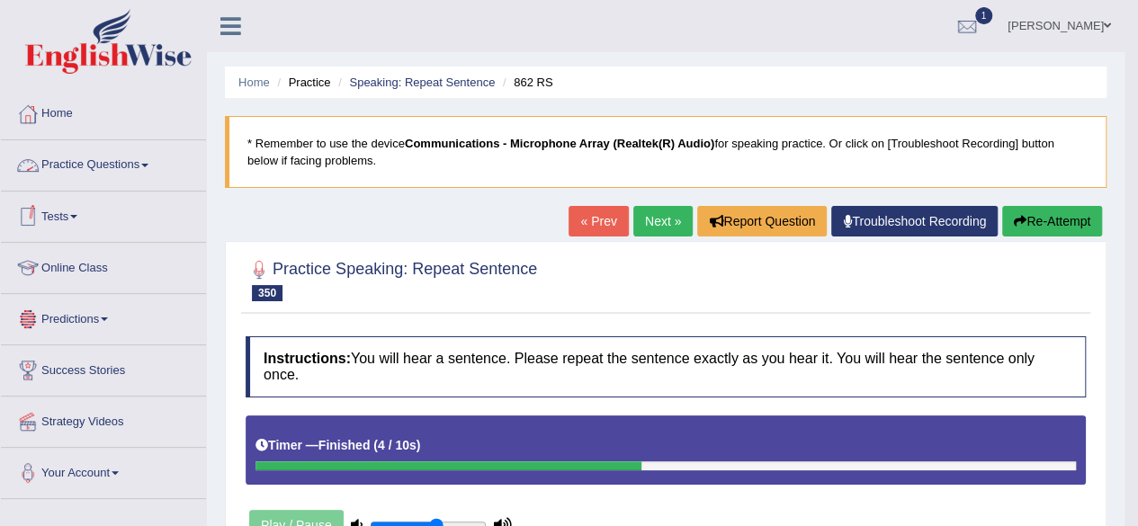
click at [109, 168] on link "Practice Questions" at bounding box center [103, 162] width 205 height 45
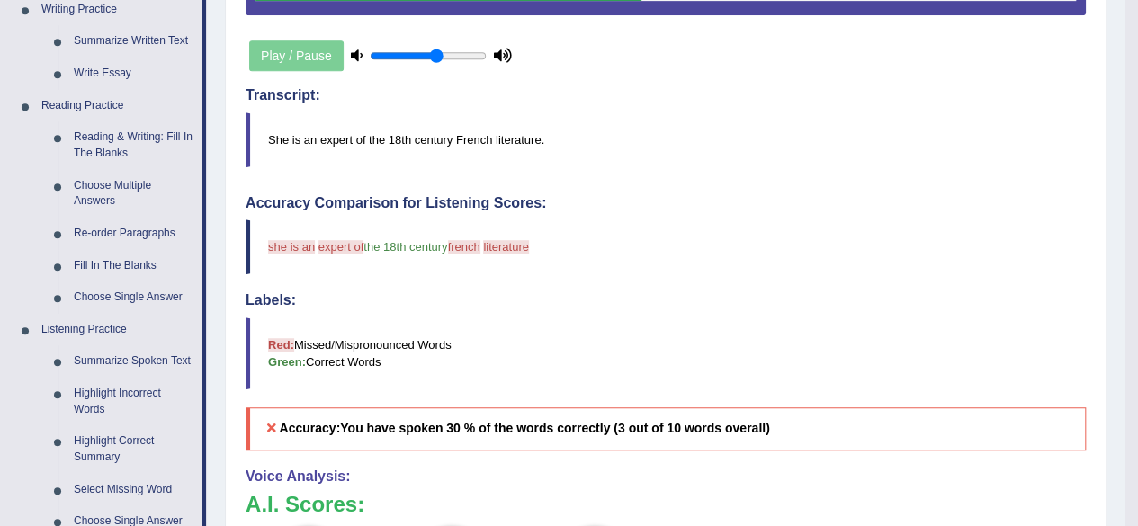
scroll to position [504, 0]
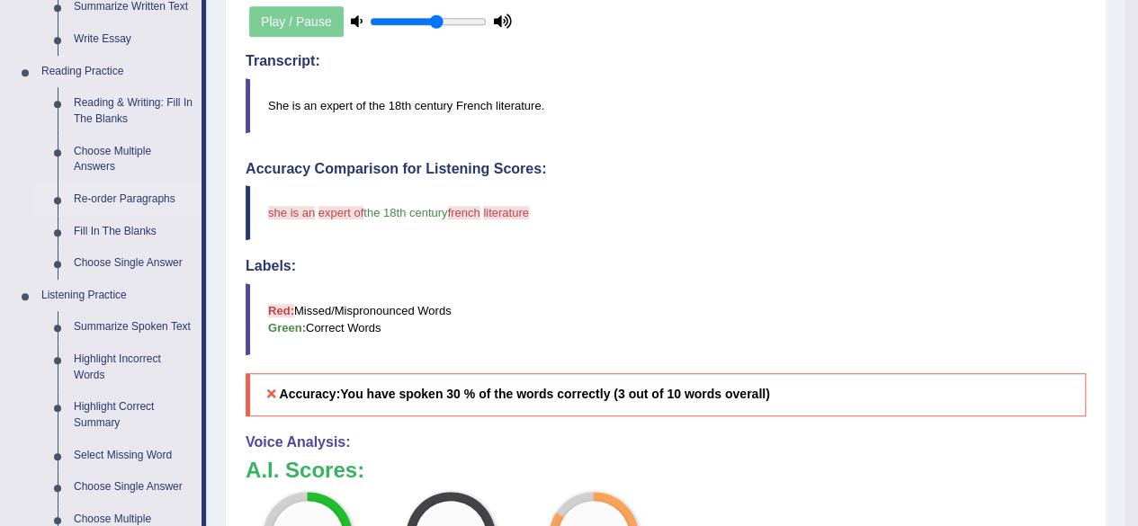
click at [110, 202] on link "Re-order Paragraphs" at bounding box center [134, 200] width 136 height 32
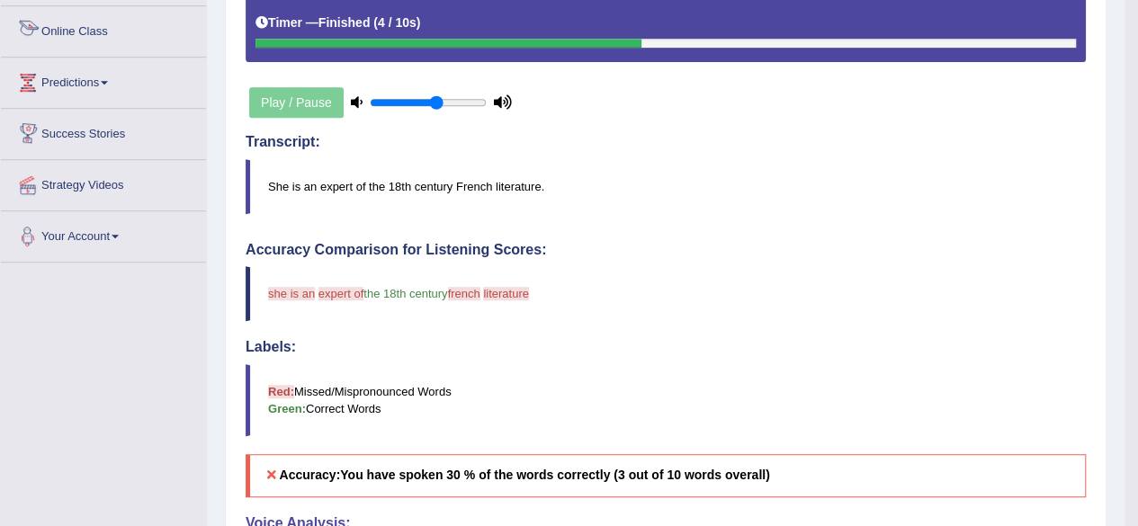
scroll to position [565, 0]
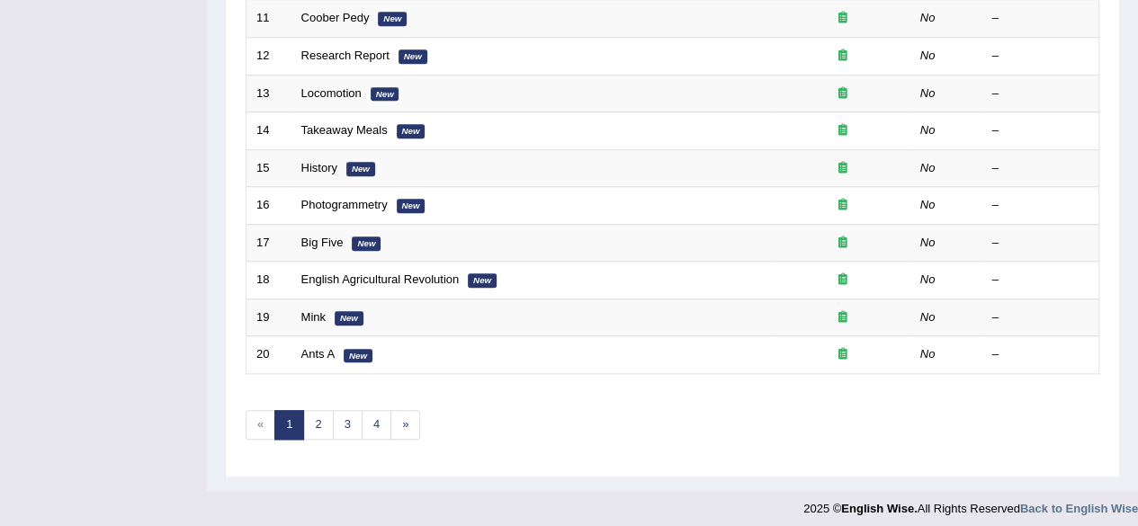
scroll to position [656, 0]
click at [367, 417] on link "4" at bounding box center [377, 424] width 30 height 30
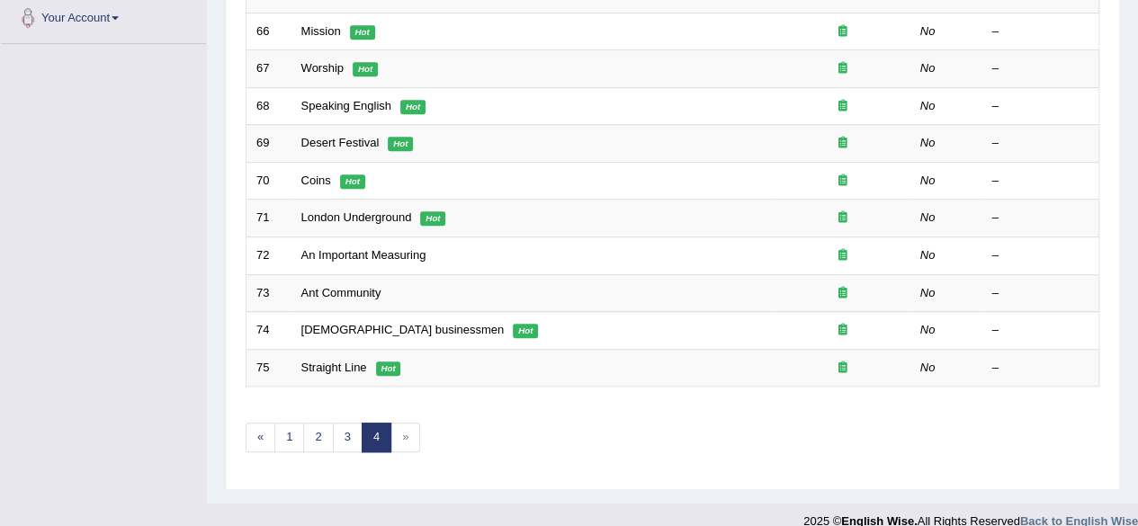
scroll to position [471, 0]
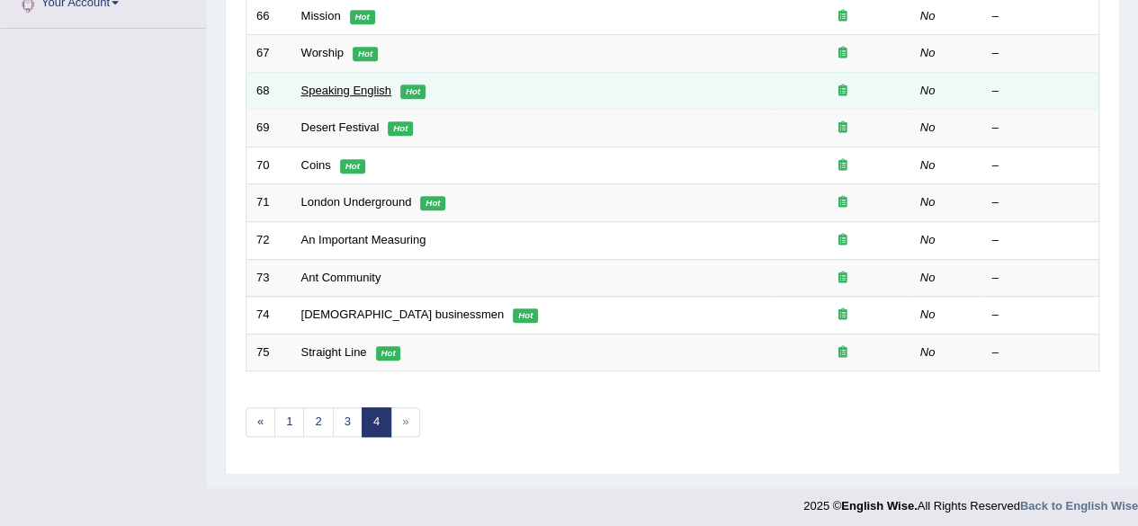
click at [349, 91] on link "Speaking English" at bounding box center [346, 90] width 90 height 13
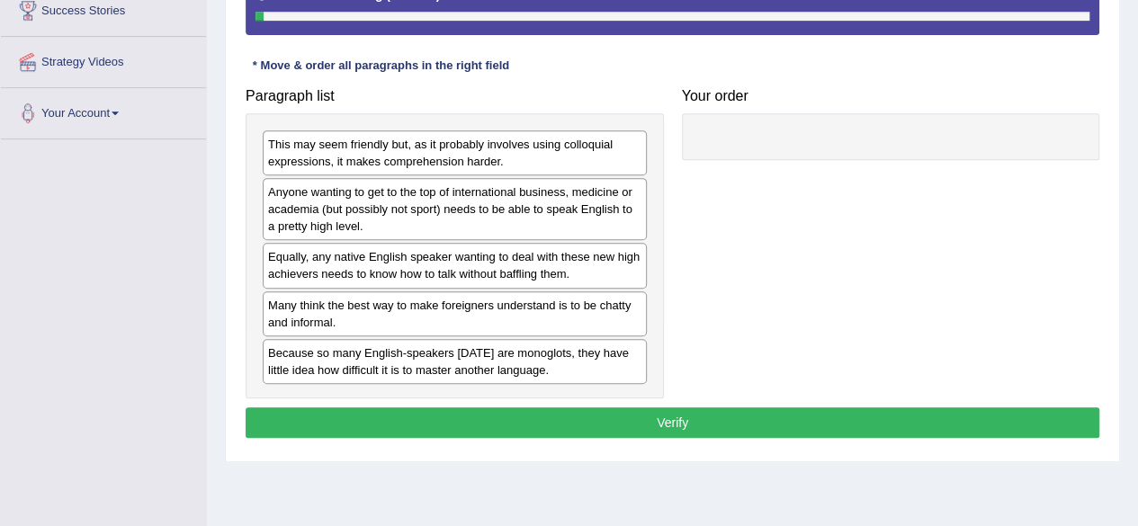
scroll to position [396, 0]
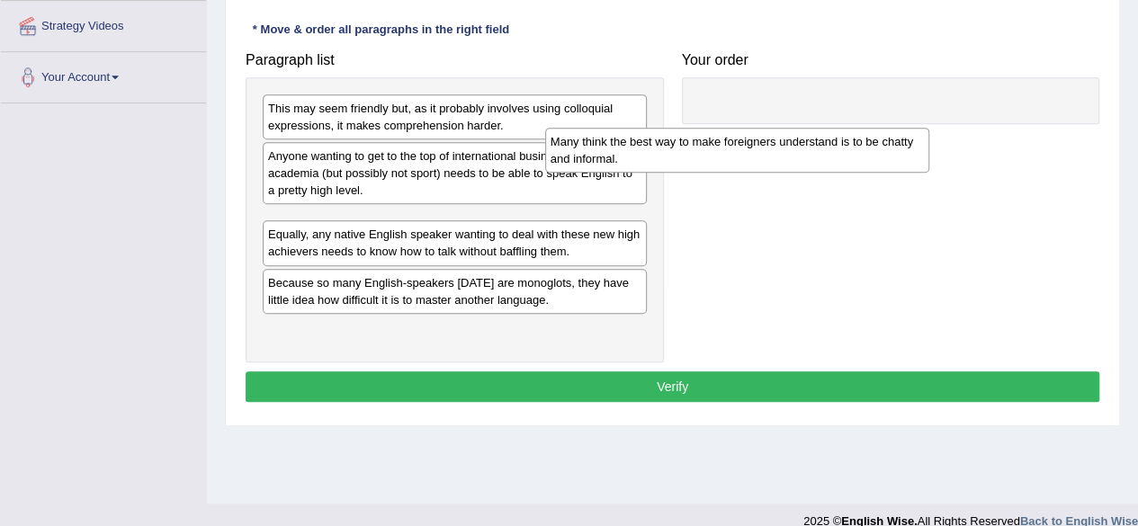
drag, startPoint x: 523, startPoint y: 239, endPoint x: 721, endPoint y: 131, distance: 225.5
click at [721, 131] on div "Many think the best way to make foreigners understand is to be chatty and infor…" at bounding box center [737, 150] width 384 height 45
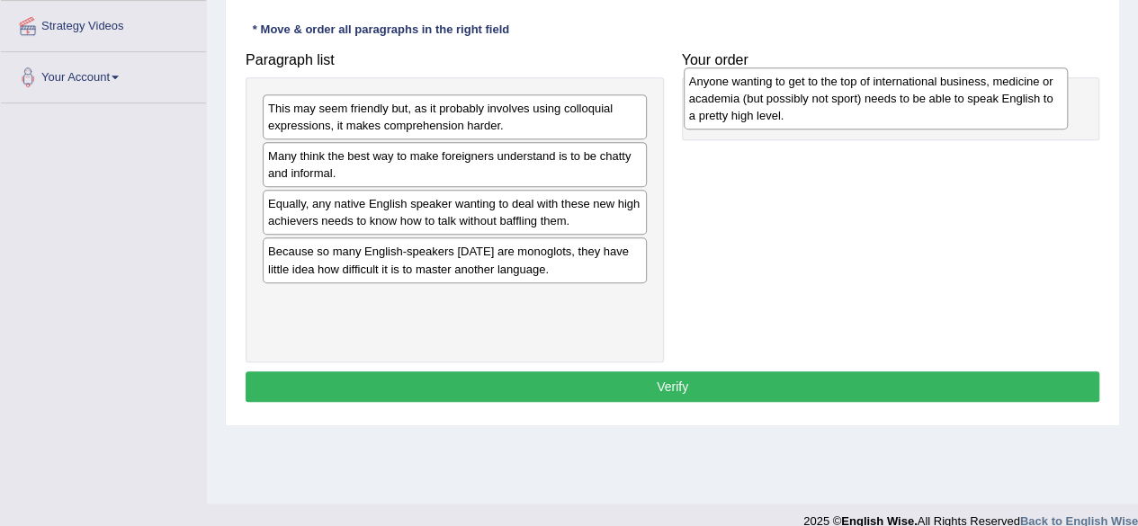
drag, startPoint x: 455, startPoint y: 180, endPoint x: 875, endPoint y: 103, distance: 426.2
click at [875, 103] on div "Anyone wanting to get to the top of international business, medicine or academi…" at bounding box center [876, 98] width 384 height 62
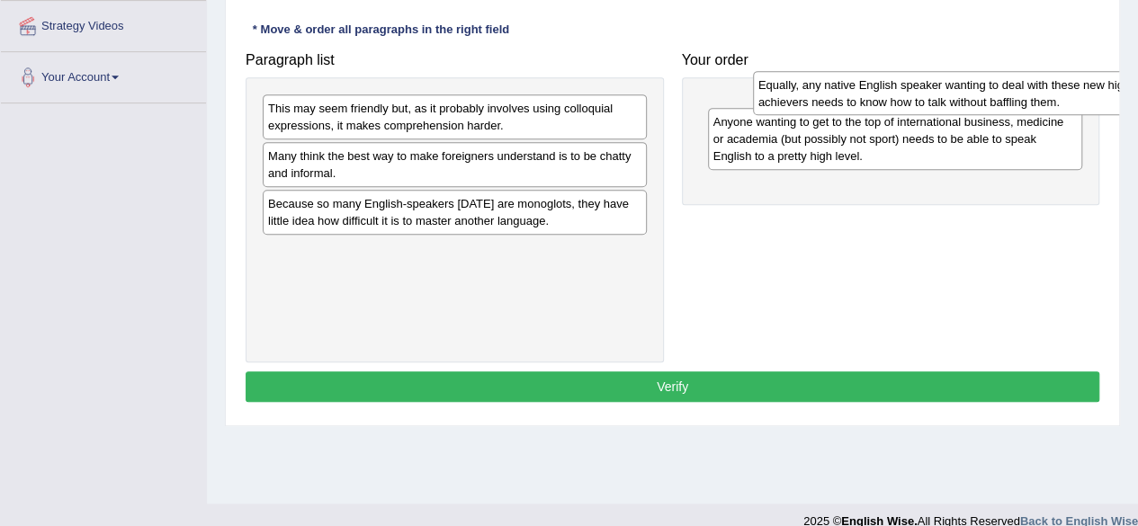
drag, startPoint x: 513, startPoint y: 205, endPoint x: 1003, endPoint y: 87, distance: 504.3
click at [1003, 87] on div "Equally, any native English speaker wanting to deal with these new high achieve…" at bounding box center [945, 93] width 384 height 45
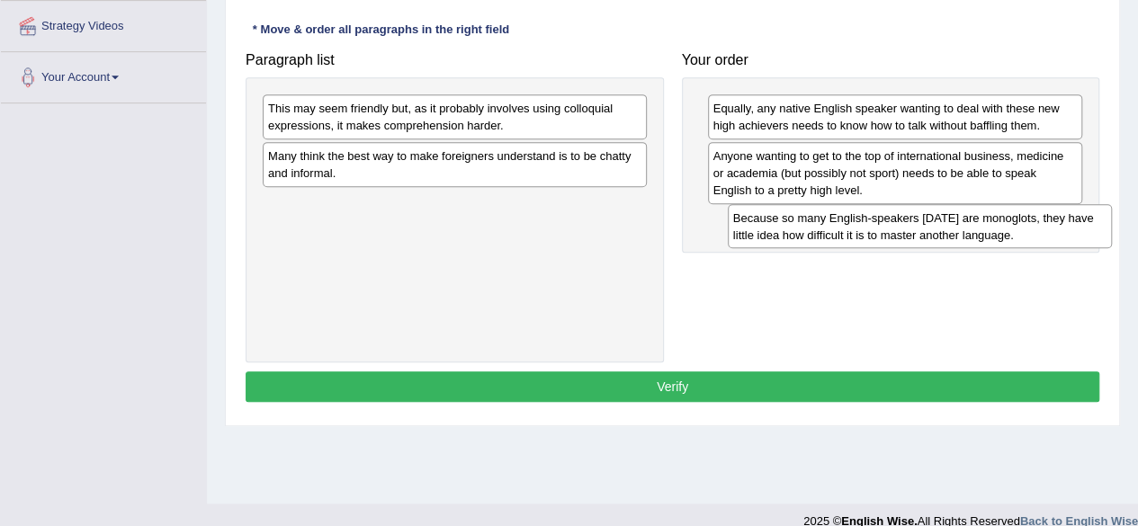
drag, startPoint x: 525, startPoint y: 222, endPoint x: 1008, endPoint y: 238, distance: 483.4
click at [1008, 238] on div "Because so many English-speakers today are monoglots, they have little idea how…" at bounding box center [920, 226] width 384 height 45
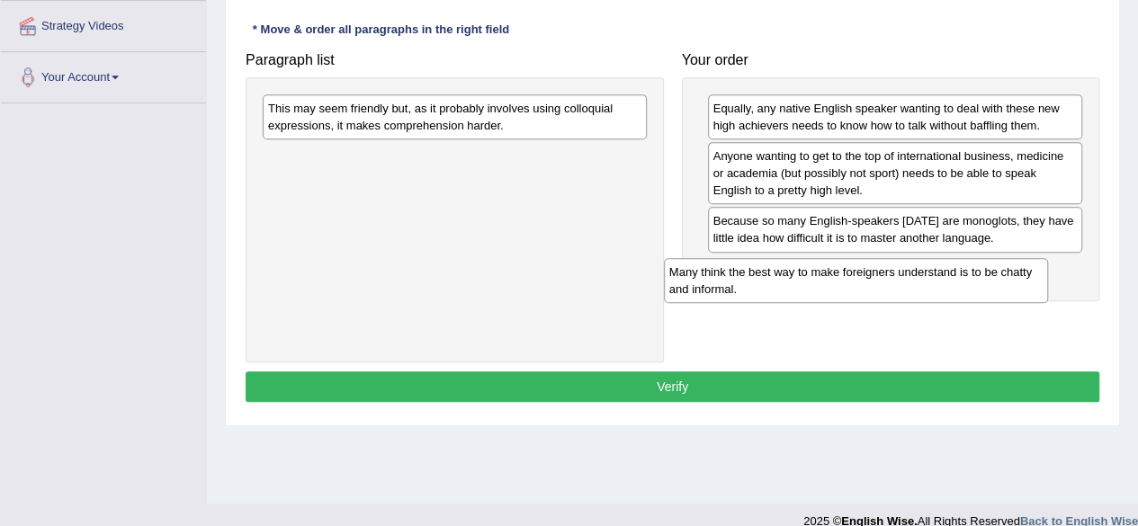
drag, startPoint x: 444, startPoint y: 159, endPoint x: 846, endPoint y: 274, distance: 417.2
click at [846, 274] on div "Many think the best way to make foreigners understand is to be chatty and infor…" at bounding box center [856, 280] width 384 height 45
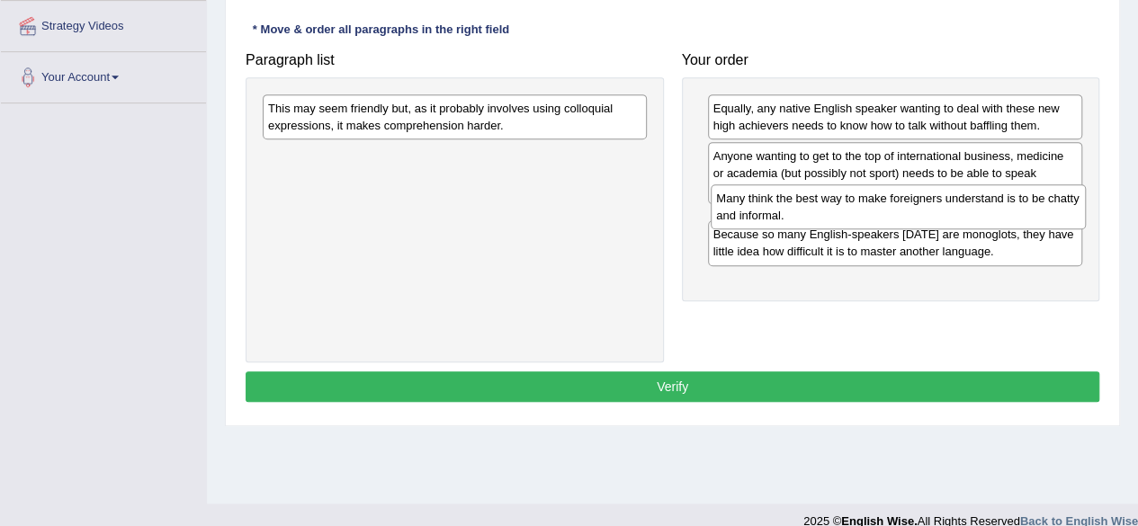
drag, startPoint x: 812, startPoint y: 285, endPoint x: 815, endPoint y: 217, distance: 68.5
click at [815, 217] on div "Many think the best way to make foreigners understand is to be chatty and infor…" at bounding box center [898, 206] width 375 height 45
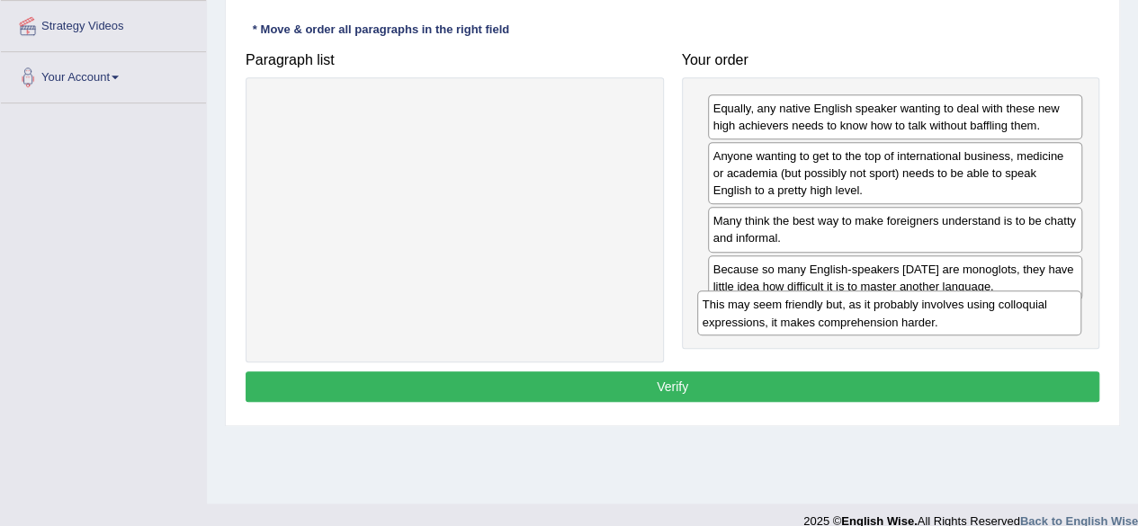
drag, startPoint x: 353, startPoint y: 133, endPoint x: 790, endPoint y: 333, distance: 480.7
click at [790, 333] on div "This may seem friendly but, as it probably involves using colloquial expression…" at bounding box center [889, 313] width 384 height 45
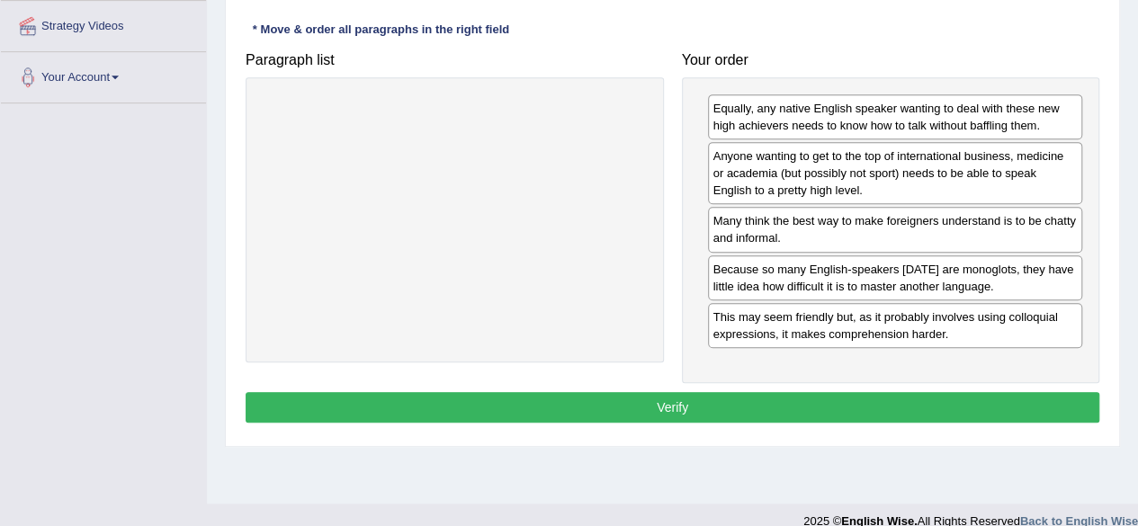
click at [738, 392] on button "Verify" at bounding box center [673, 407] width 854 height 31
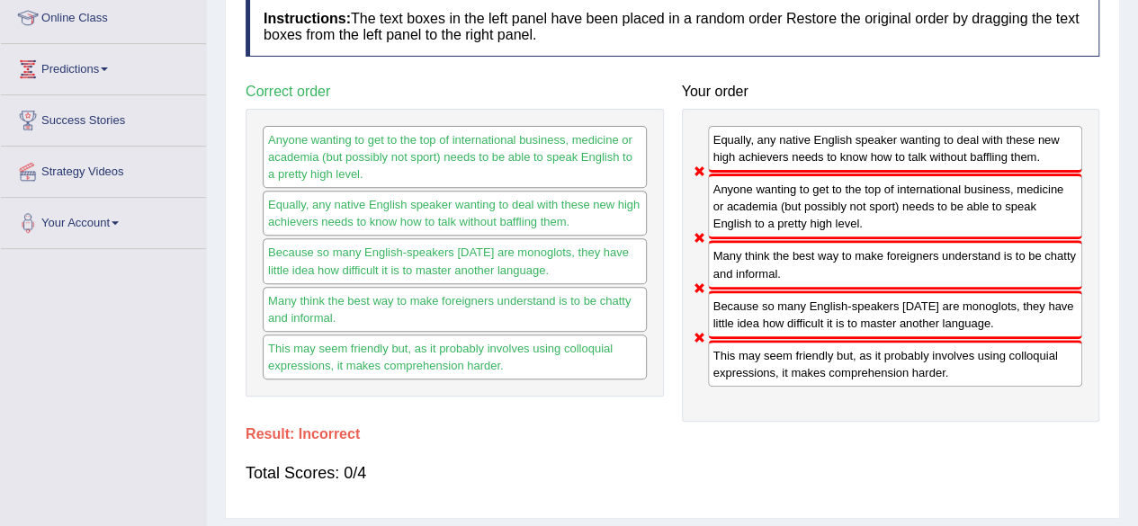
scroll to position [252, 0]
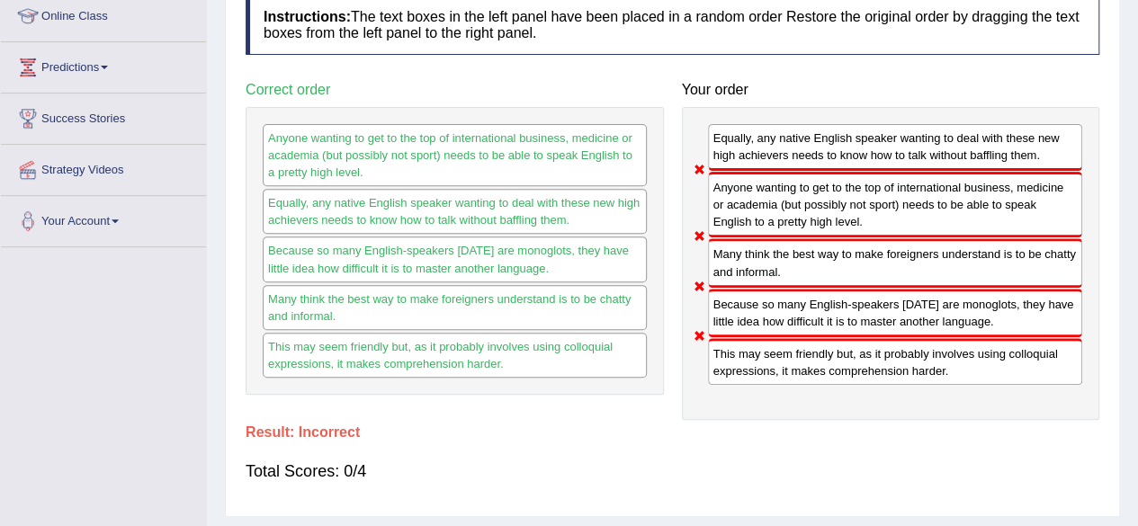
drag, startPoint x: 817, startPoint y: 170, endPoint x: 821, endPoint y: 134, distance: 36.2
click at [821, 134] on div "Equally, any native English speaker wanting to deal with these new high achieve…" at bounding box center [891, 263] width 418 height 313
drag, startPoint x: 828, startPoint y: 217, endPoint x: 827, endPoint y: 147, distance: 70.2
click at [827, 147] on div "Equally, any native English speaker wanting to deal with these new high achieve…" at bounding box center [891, 263] width 418 height 313
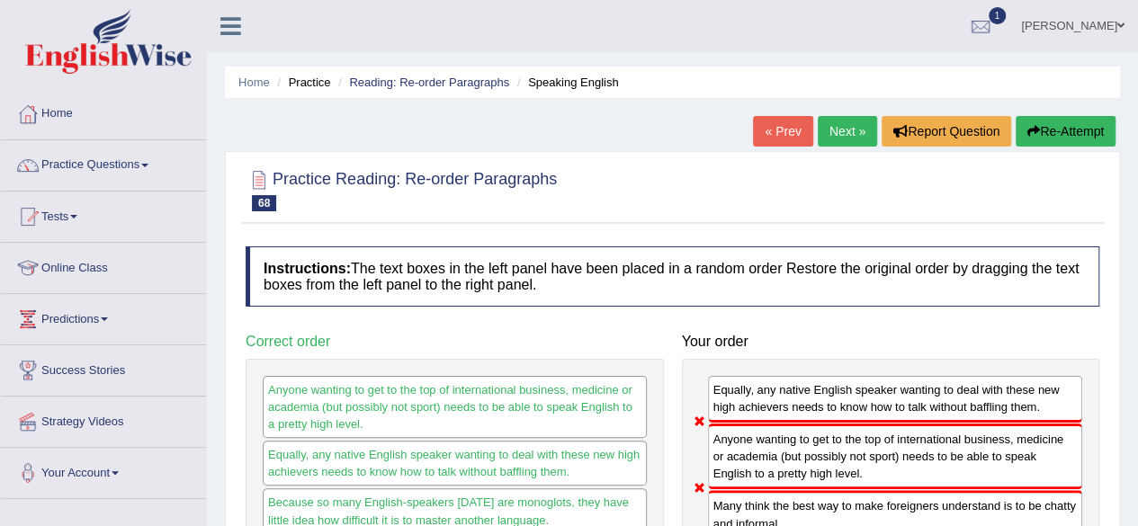
click at [839, 123] on link "Next »" at bounding box center [847, 131] width 59 height 31
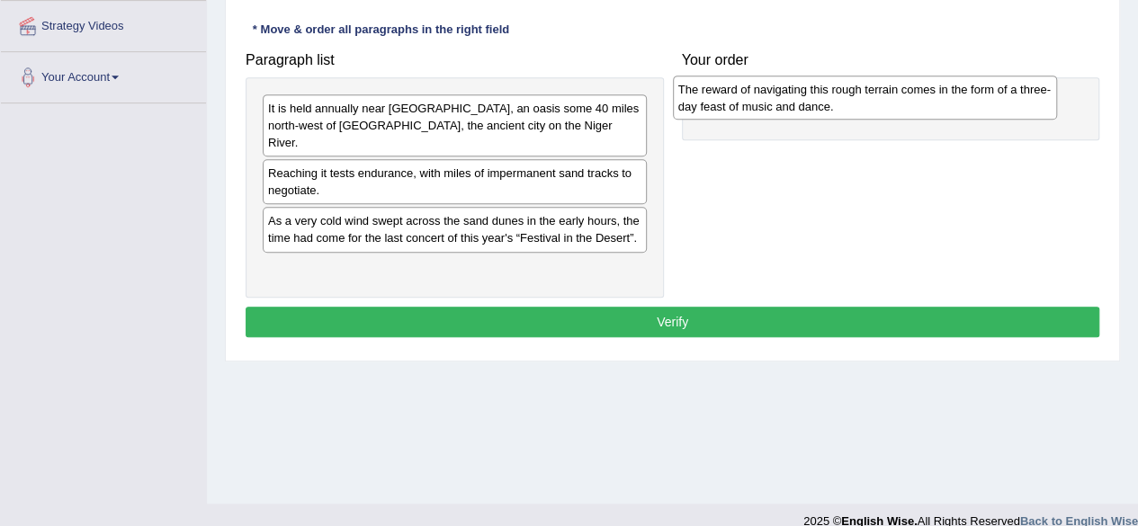
drag, startPoint x: 390, startPoint y: 211, endPoint x: 801, endPoint y: 98, distance: 426.5
click at [801, 98] on div "The reward of navigating this rough terrain comes in the form of a three-day fe…" at bounding box center [865, 98] width 384 height 45
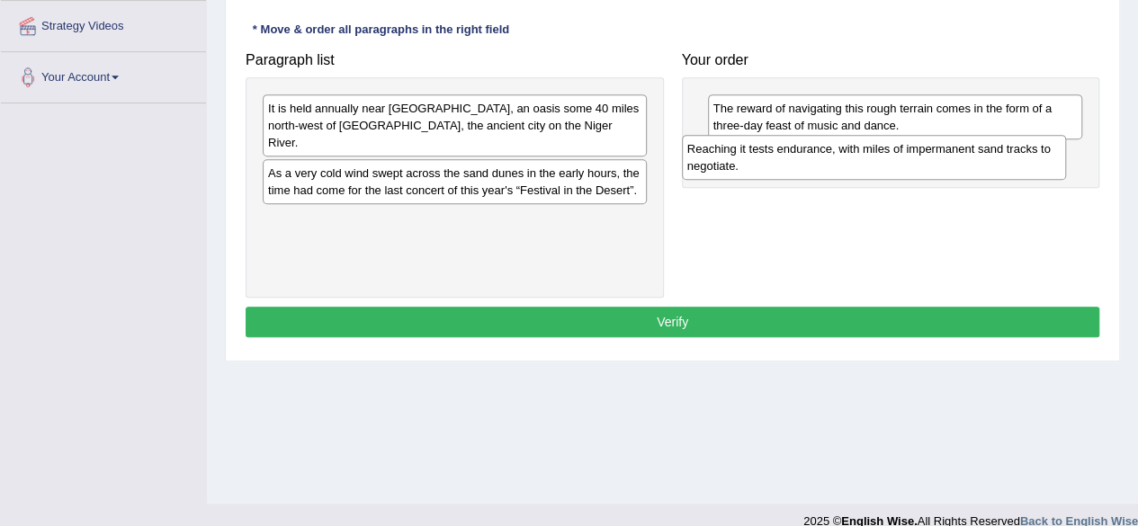
drag, startPoint x: 453, startPoint y: 171, endPoint x: 873, endPoint y: 166, distance: 419.3
click at [873, 166] on div "Reaching it tests endurance, with miles of impermanent sand tracks to negotiate." at bounding box center [874, 157] width 384 height 45
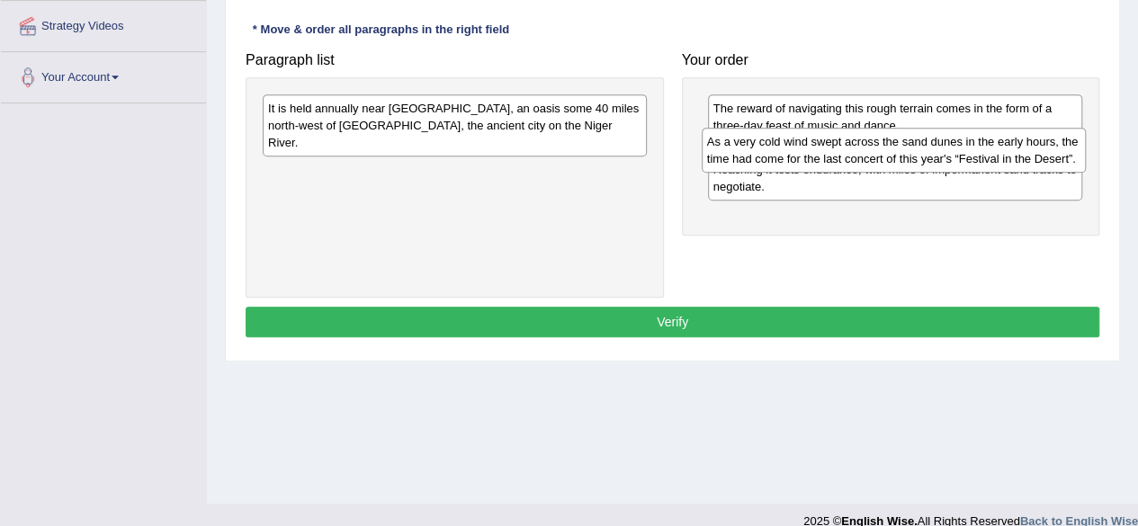
drag, startPoint x: 467, startPoint y: 168, endPoint x: 907, endPoint y: 152, distance: 440.3
click at [907, 152] on div "As a very cold wind swept across the sand dunes in the early hours, the time ha…" at bounding box center [894, 150] width 384 height 45
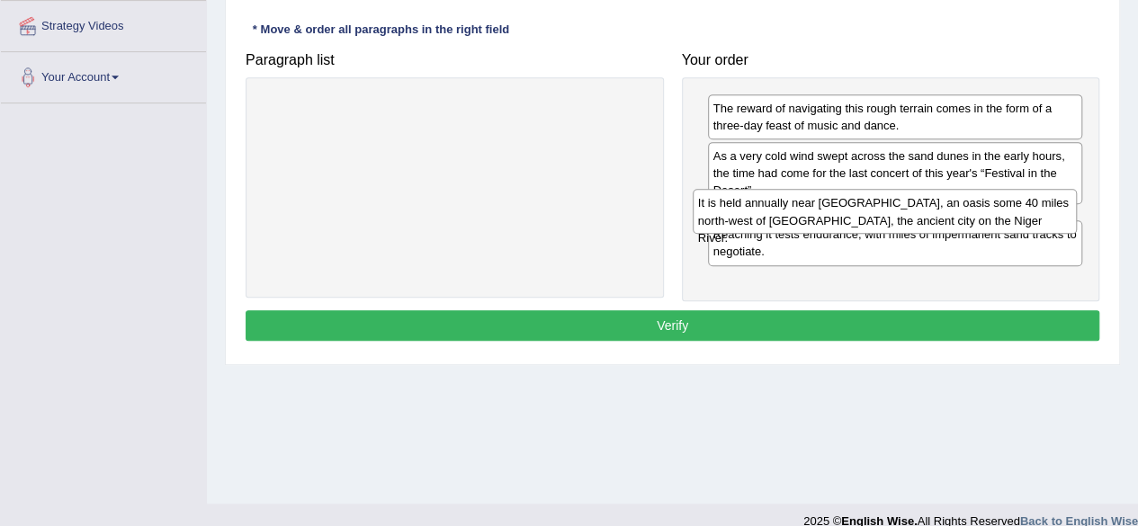
drag, startPoint x: 414, startPoint y: 131, endPoint x: 827, endPoint y: 220, distance: 422.5
click at [827, 220] on div "It is held annually near Essakane, an oasis some 40 miles north-west of Timbukt…" at bounding box center [885, 211] width 384 height 45
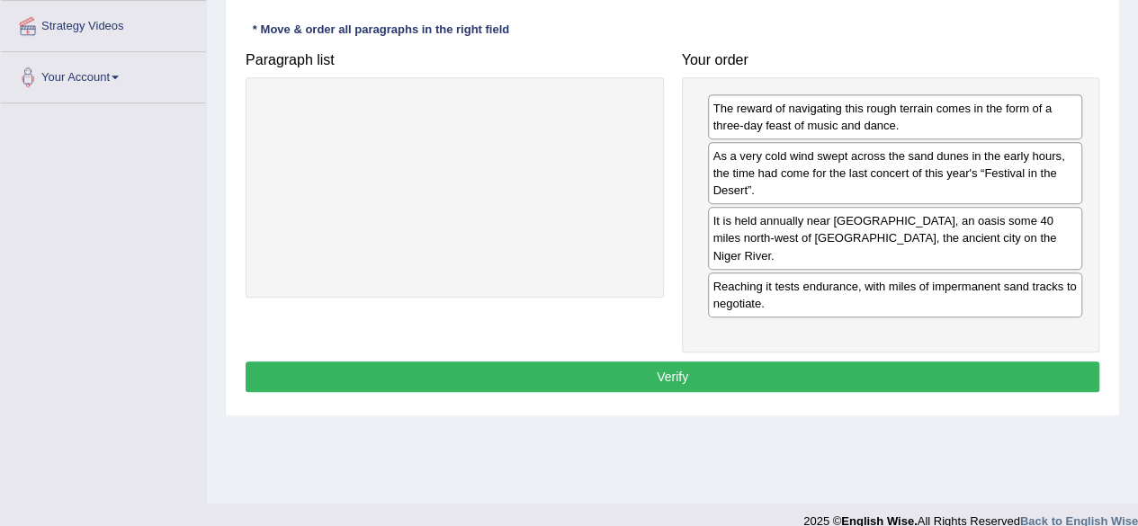
click at [790, 362] on button "Verify" at bounding box center [673, 377] width 854 height 31
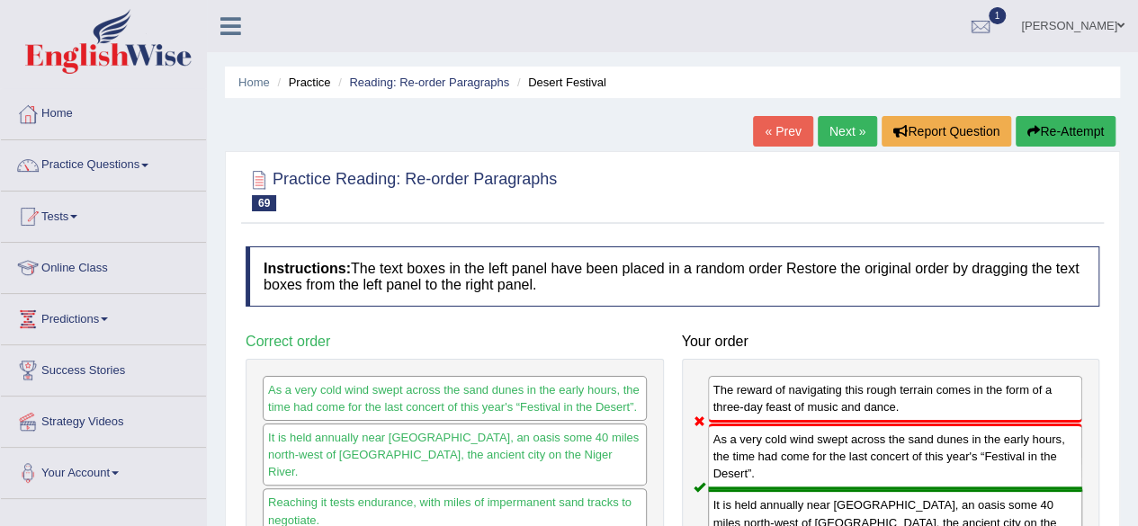
click at [835, 129] on link "Next »" at bounding box center [847, 131] width 59 height 31
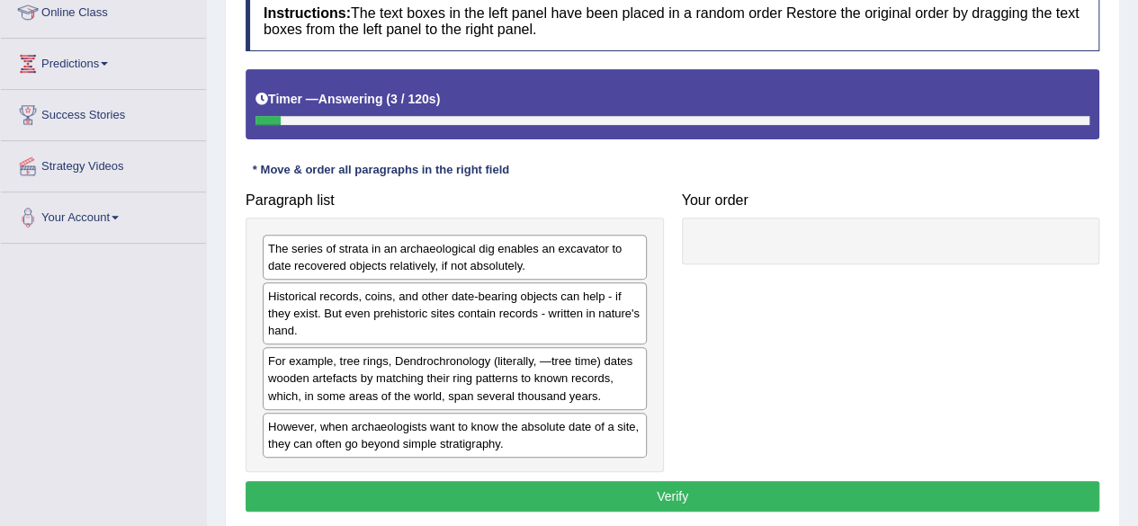
scroll to position [252, 0]
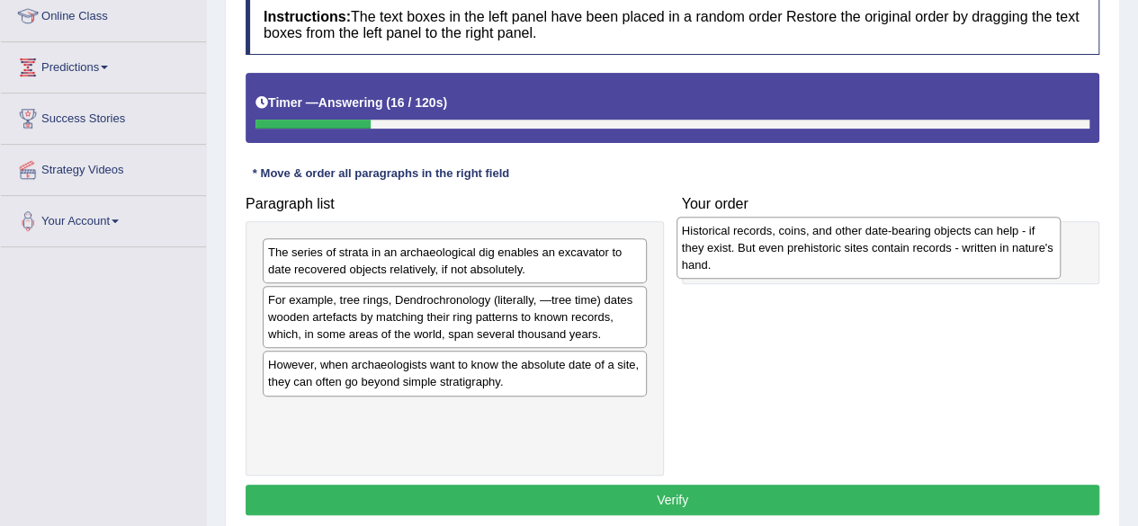
drag, startPoint x: 471, startPoint y: 321, endPoint x: 891, endPoint y: 256, distance: 424.4
click at [891, 256] on div "Historical records, coins, and other date-bearing objects can help - if they ex…" at bounding box center [869, 248] width 384 height 62
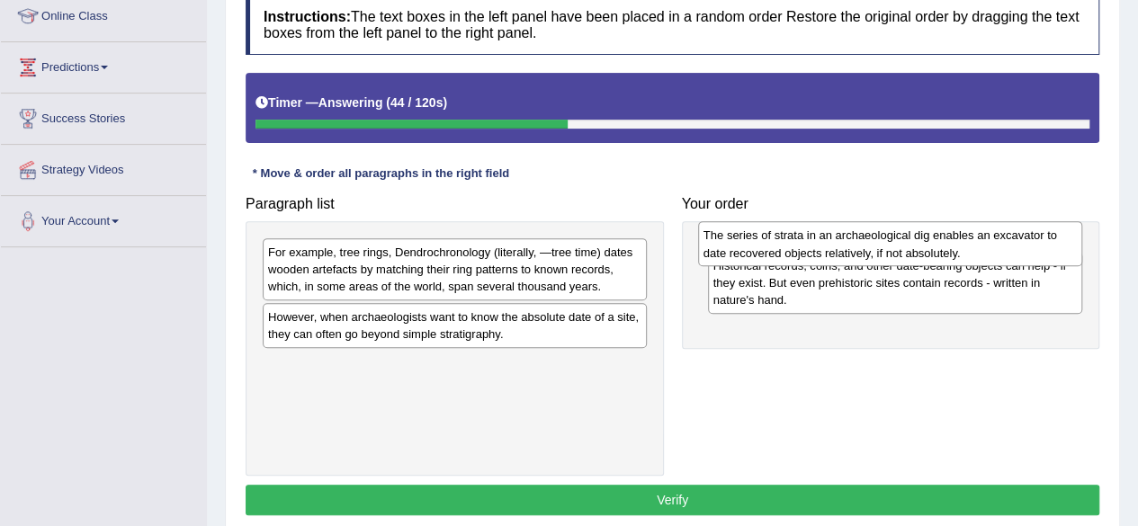
drag, startPoint x: 426, startPoint y: 270, endPoint x: 862, endPoint y: 254, distance: 435.8
click at [862, 254] on div "The series of strata in an archaeological dig enables an excavator to date reco…" at bounding box center [890, 243] width 384 height 45
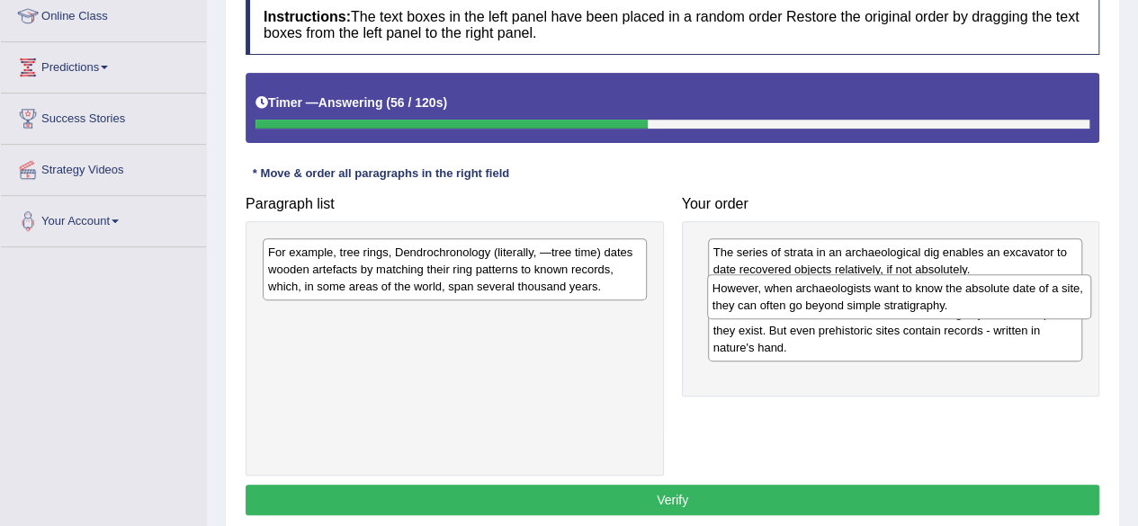
drag, startPoint x: 438, startPoint y: 335, endPoint x: 882, endPoint y: 305, distance: 444.6
click at [882, 305] on div "However, when archaeologists want to know the absolute date of a site, they can…" at bounding box center [899, 296] width 384 height 45
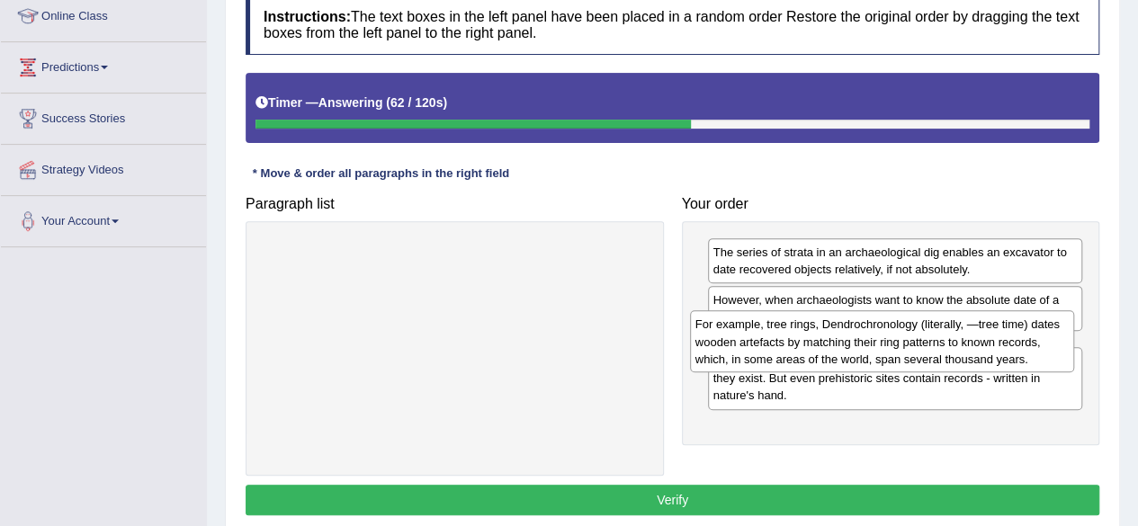
drag, startPoint x: 511, startPoint y: 270, endPoint x: 942, endPoint y: 343, distance: 437.1
click at [942, 343] on div "For example, tree rings, Dendrochronology (literally, ―tree time) dates wooden …" at bounding box center [882, 341] width 384 height 62
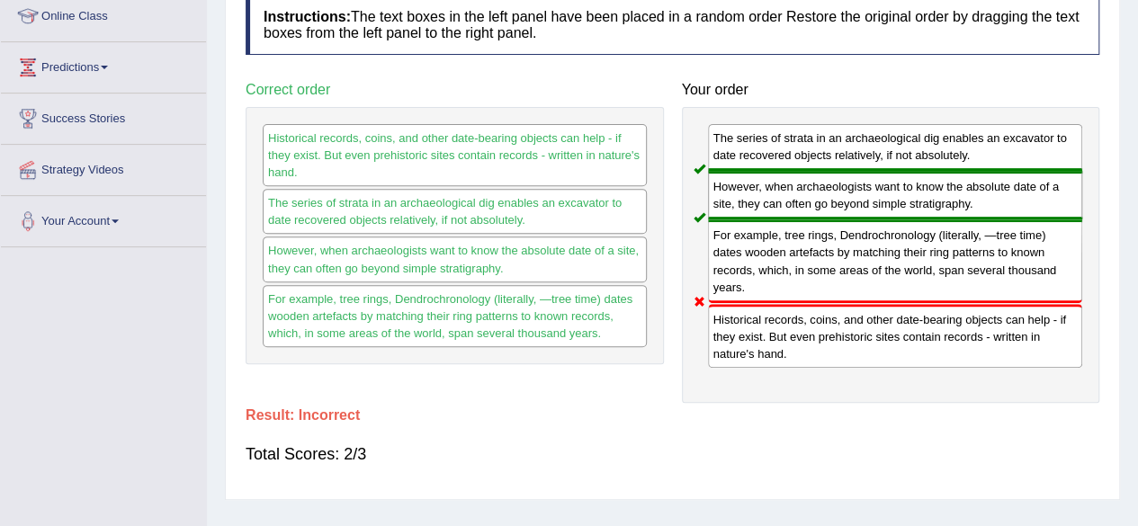
scroll to position [0, 0]
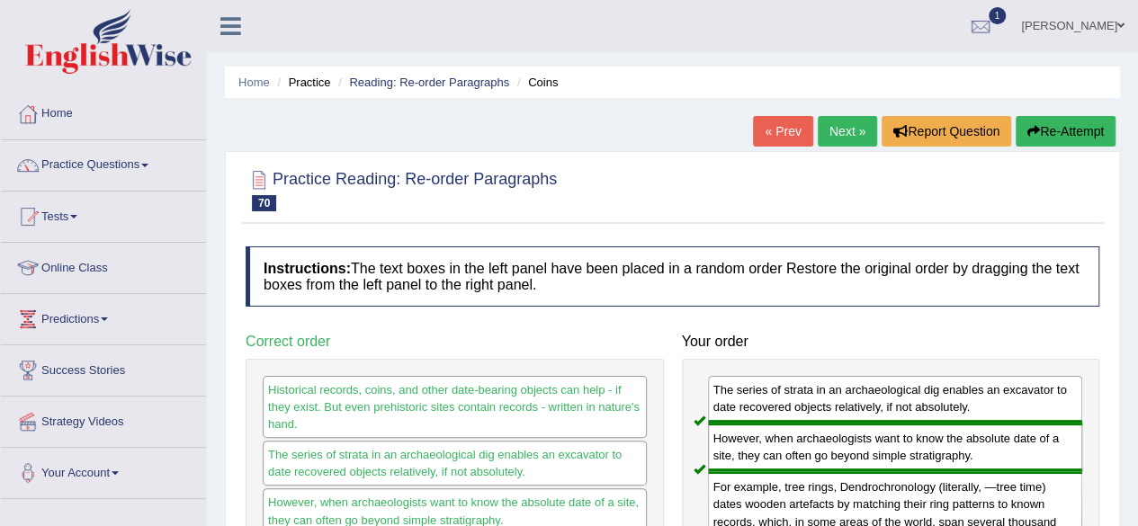
click at [840, 127] on link "Next »" at bounding box center [847, 131] width 59 height 31
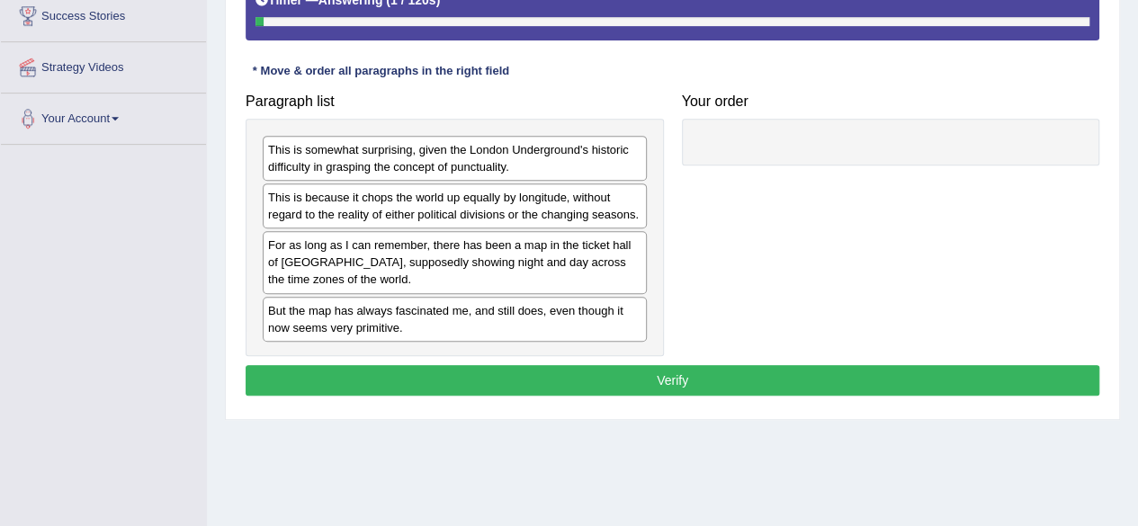
scroll to position [356, 0]
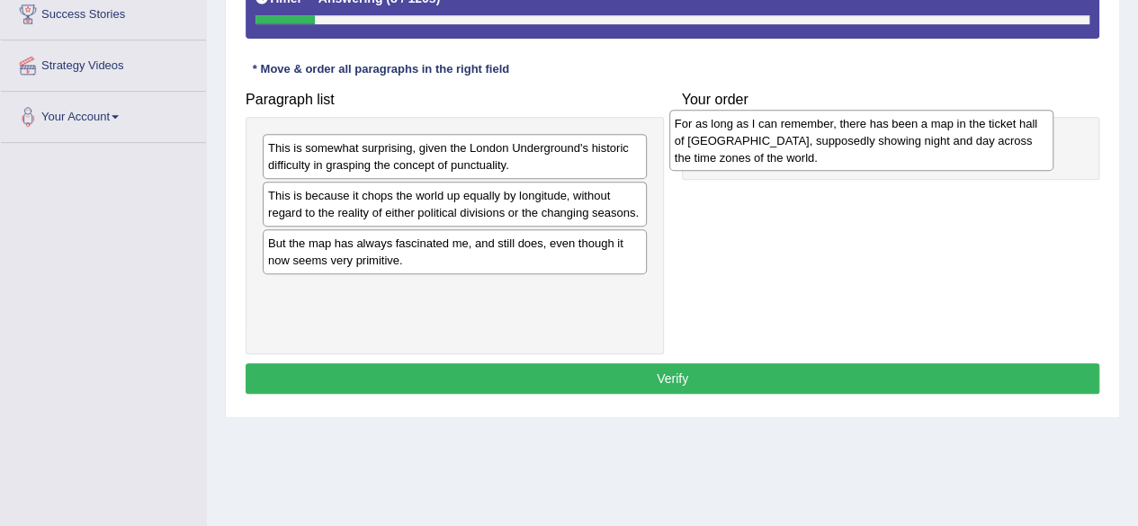
drag, startPoint x: 435, startPoint y: 267, endPoint x: 844, endPoint y: 143, distance: 426.9
click at [844, 143] on div "For as long as I can remember, there has been a map in the ticket hall of Picca…" at bounding box center [861, 141] width 384 height 62
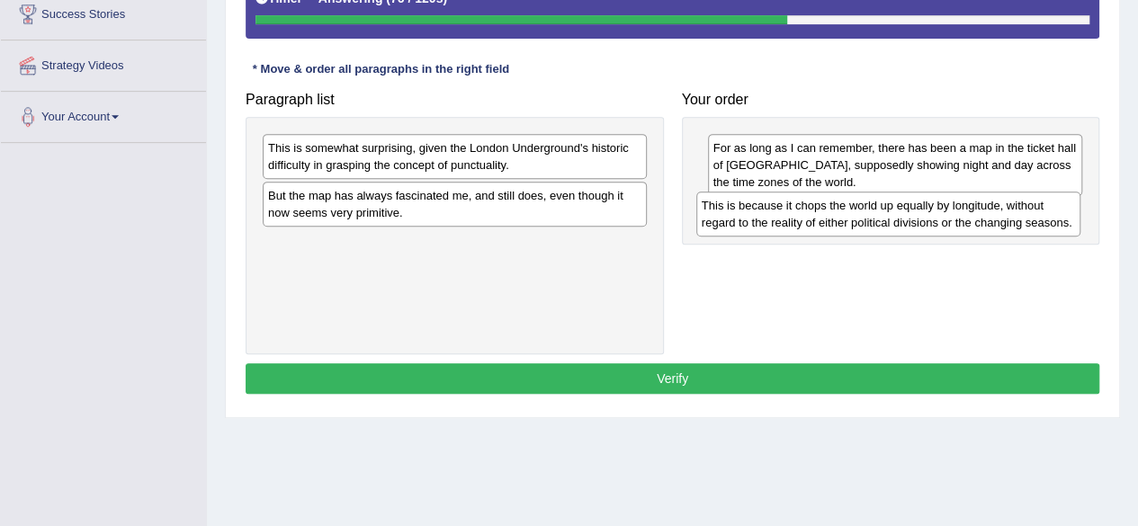
drag, startPoint x: 450, startPoint y: 213, endPoint x: 888, endPoint y: 222, distance: 438.3
click at [888, 222] on div "This is because it chops the world up equally by longitude, without regard to t…" at bounding box center [888, 214] width 384 height 45
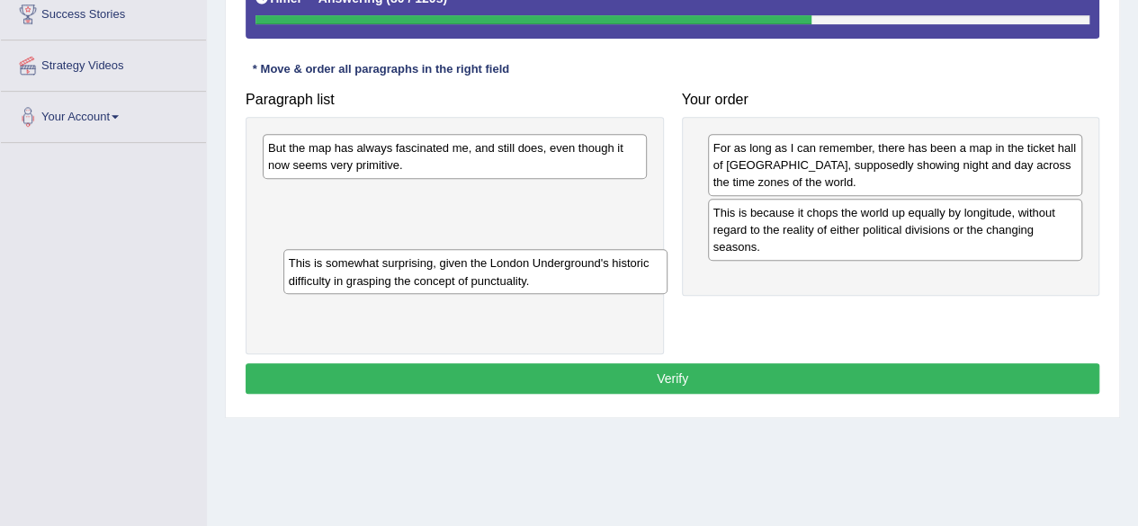
drag, startPoint x: 479, startPoint y: 154, endPoint x: 496, endPoint y: 265, distance: 112.9
click at [496, 265] on div "This is somewhat surprising, given the London Underground's historic difficulty…" at bounding box center [475, 271] width 384 height 45
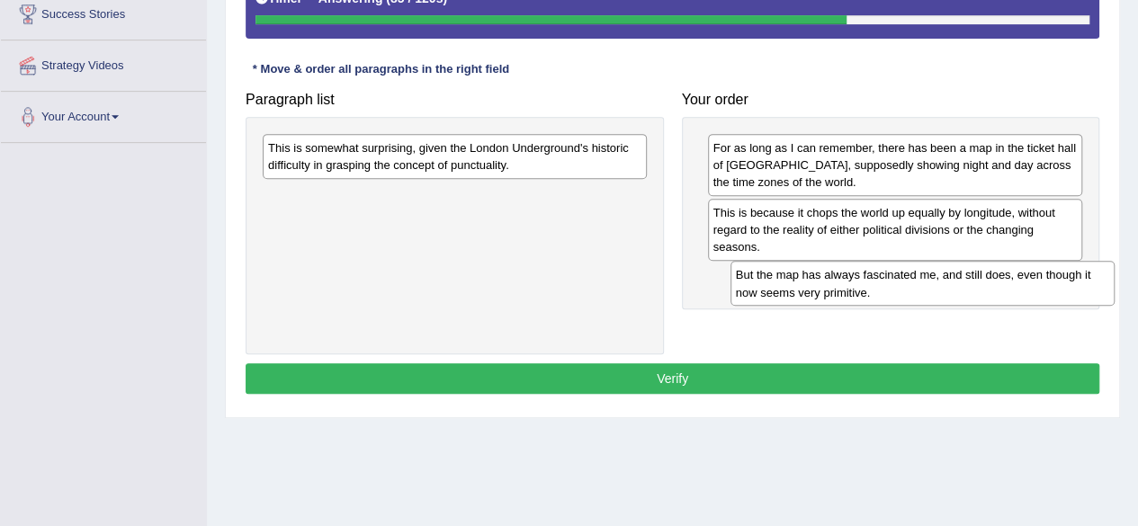
drag, startPoint x: 475, startPoint y: 161, endPoint x: 940, endPoint y: 292, distance: 483.4
click at [940, 292] on div "But the map has always fascinated me, and still does, even though it now seems …" at bounding box center [923, 283] width 384 height 45
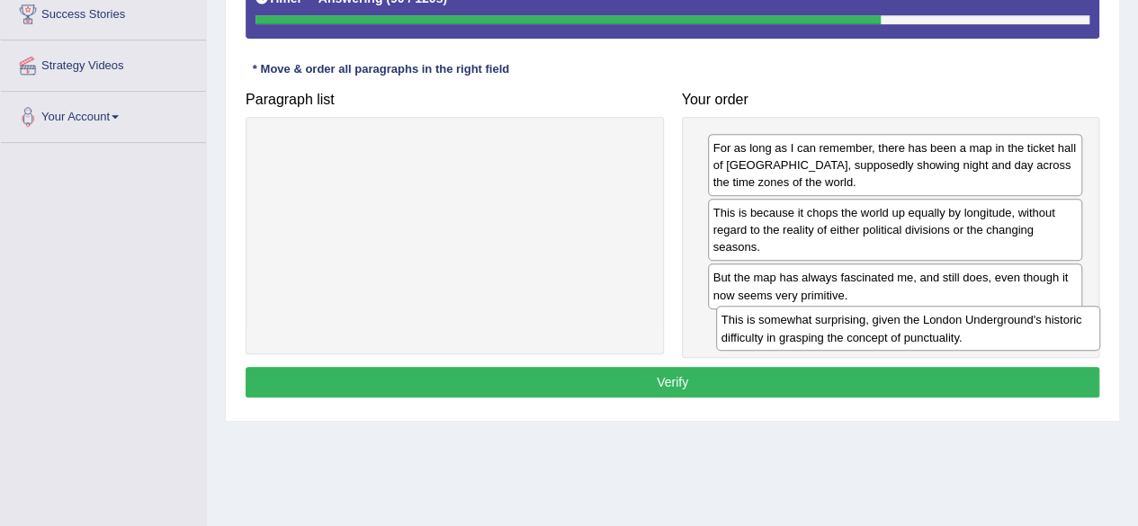
drag, startPoint x: 540, startPoint y: 155, endPoint x: 993, endPoint y: 328, distance: 485.6
click at [993, 328] on div "This is somewhat surprising, given the London Underground's historic difficulty…" at bounding box center [908, 328] width 384 height 45
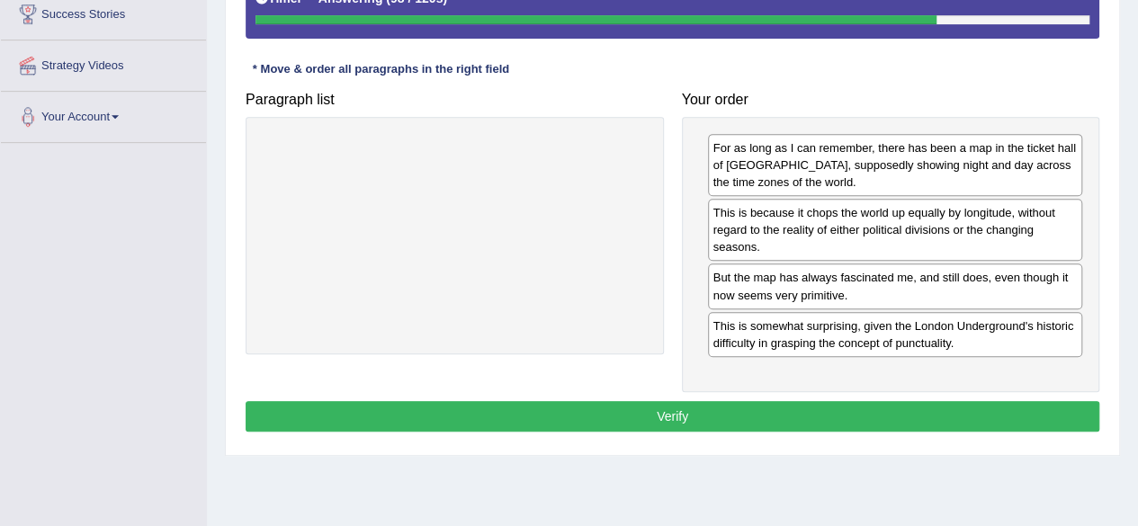
click at [700, 404] on button "Verify" at bounding box center [673, 416] width 854 height 31
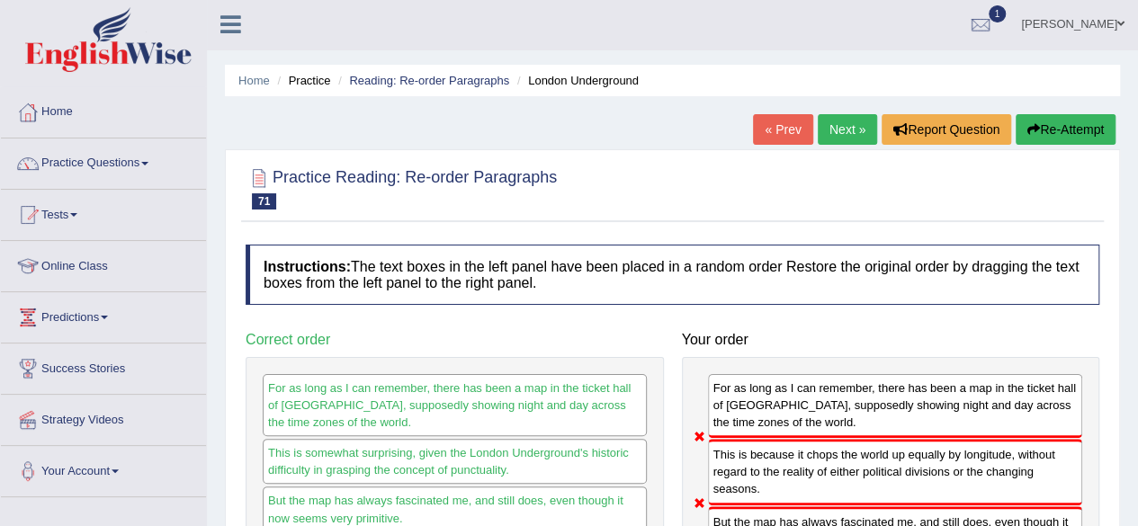
scroll to position [0, 0]
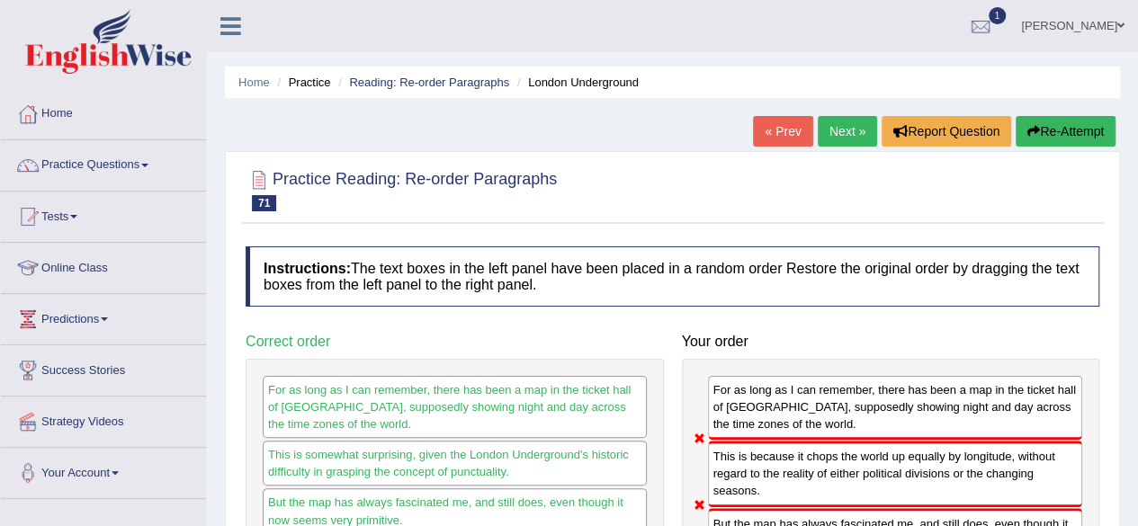
click at [833, 130] on link "Next »" at bounding box center [847, 131] width 59 height 31
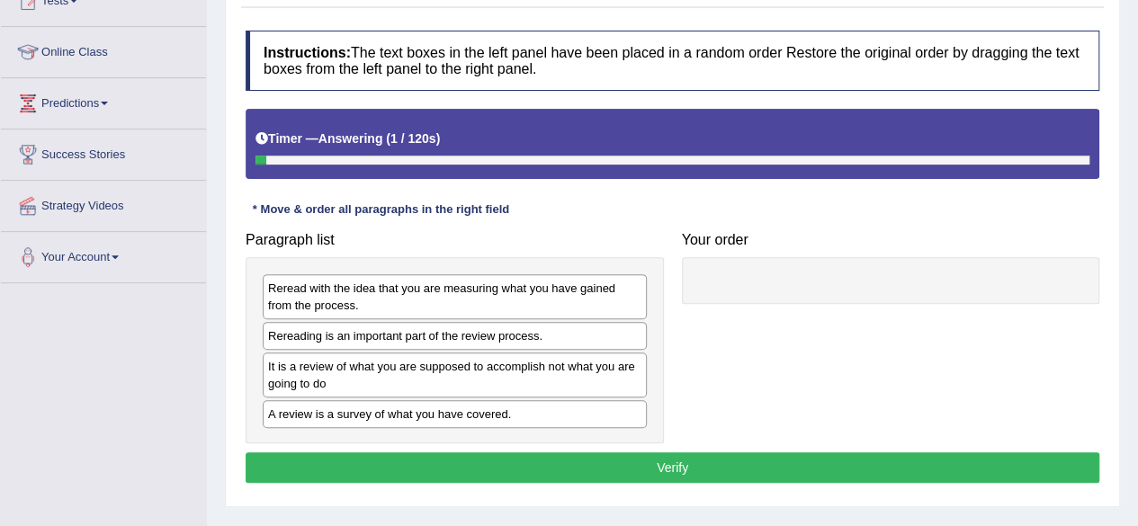
scroll to position [252, 0]
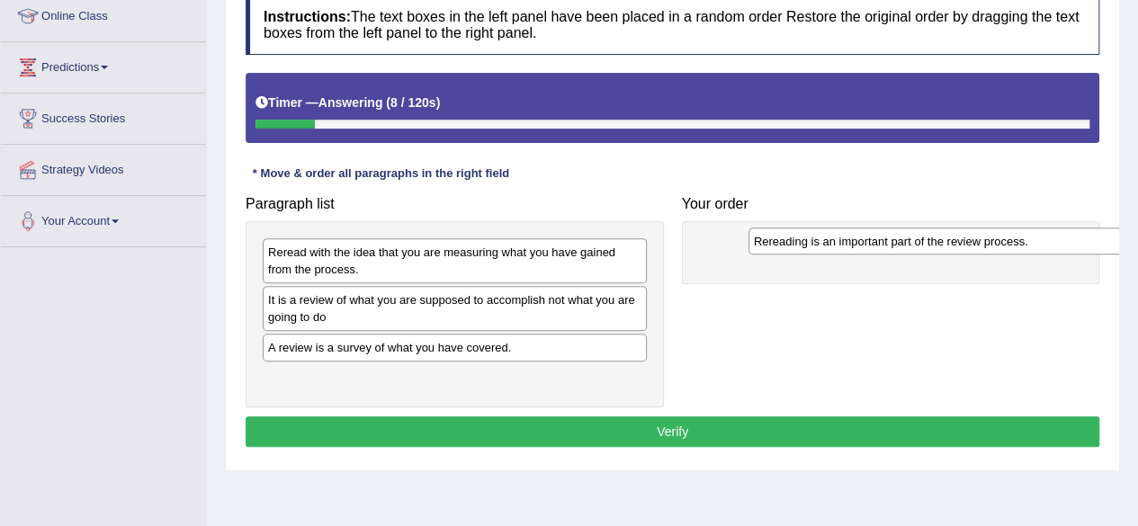
drag, startPoint x: 459, startPoint y: 298, endPoint x: 944, endPoint y: 240, distance: 488.4
click at [944, 240] on div "Rereading is an important part of the review process." at bounding box center [941, 241] width 384 height 27
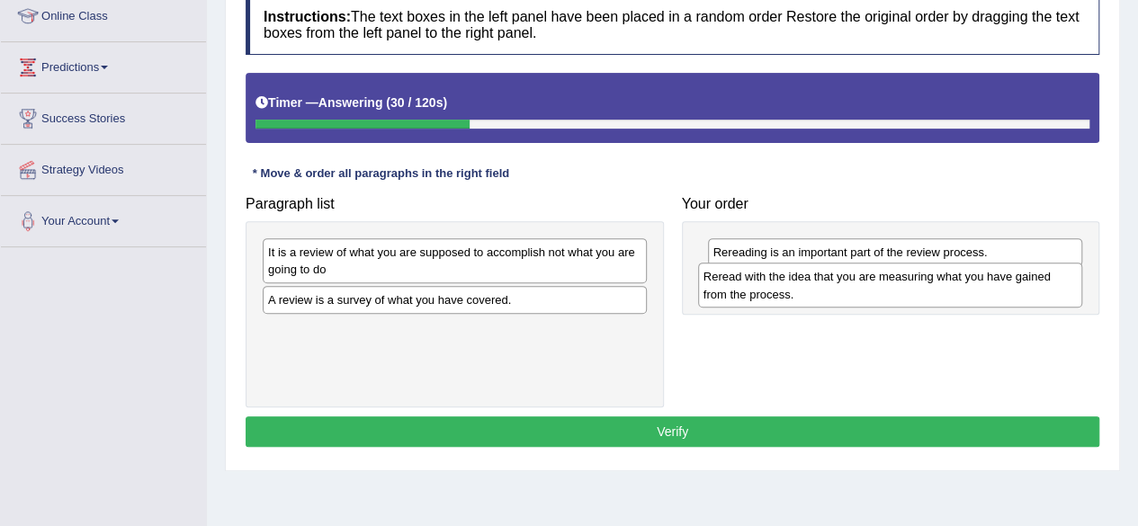
drag, startPoint x: 441, startPoint y: 261, endPoint x: 876, endPoint y: 289, distance: 436.4
click at [876, 289] on div "Reread with the idea that you are measuring what you have gained from the proce…" at bounding box center [890, 285] width 384 height 45
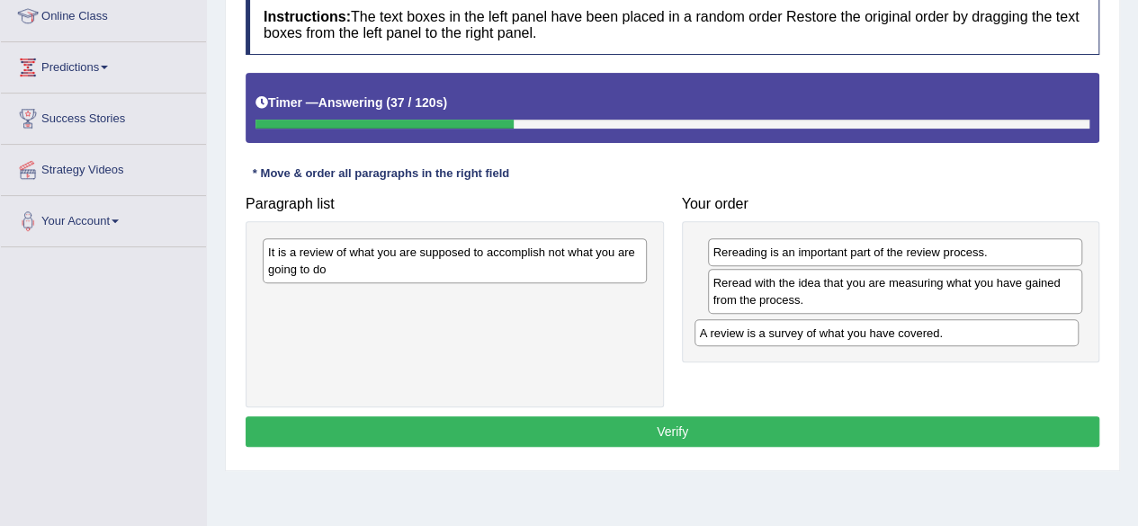
drag, startPoint x: 414, startPoint y: 303, endPoint x: 850, endPoint y: 337, distance: 437.7
click at [850, 337] on div "A review is a survey of what you have covered." at bounding box center [887, 332] width 384 height 27
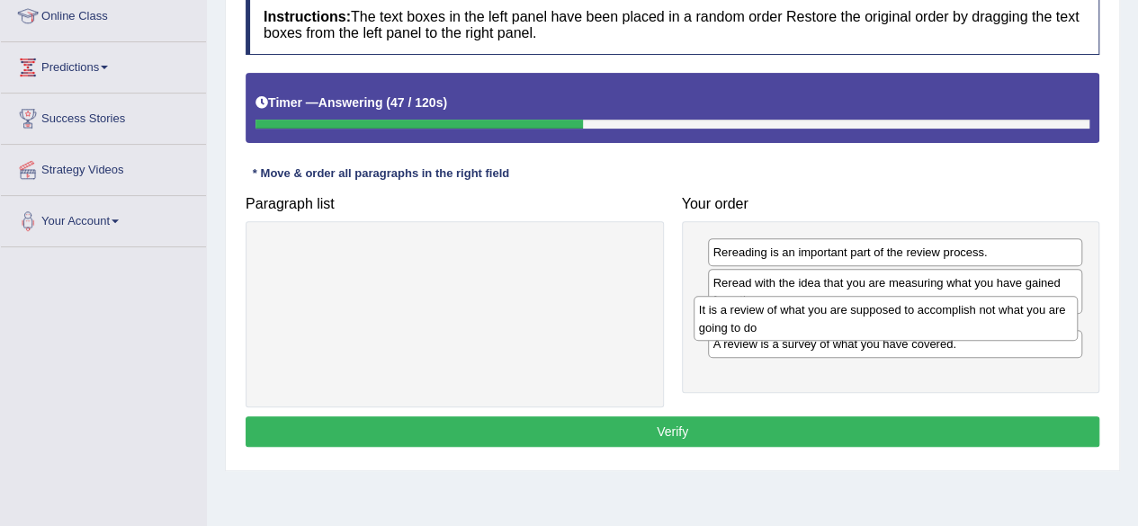
drag, startPoint x: 467, startPoint y: 260, endPoint x: 898, endPoint y: 319, distance: 434.9
click at [898, 319] on div "It is a review of what you are supposed to accomplish not what you are going to…" at bounding box center [886, 318] width 384 height 45
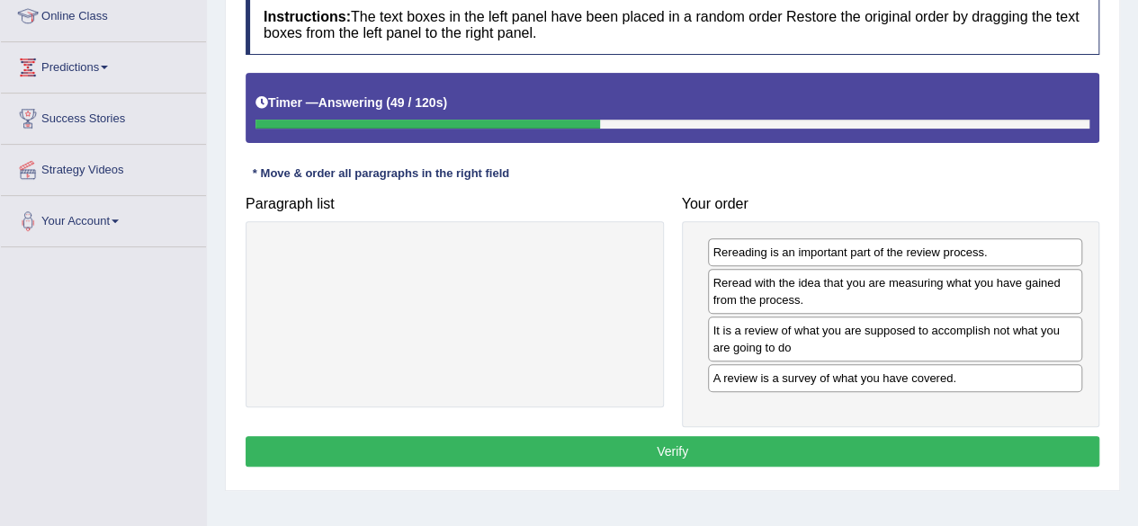
click at [810, 448] on button "Verify" at bounding box center [673, 451] width 854 height 31
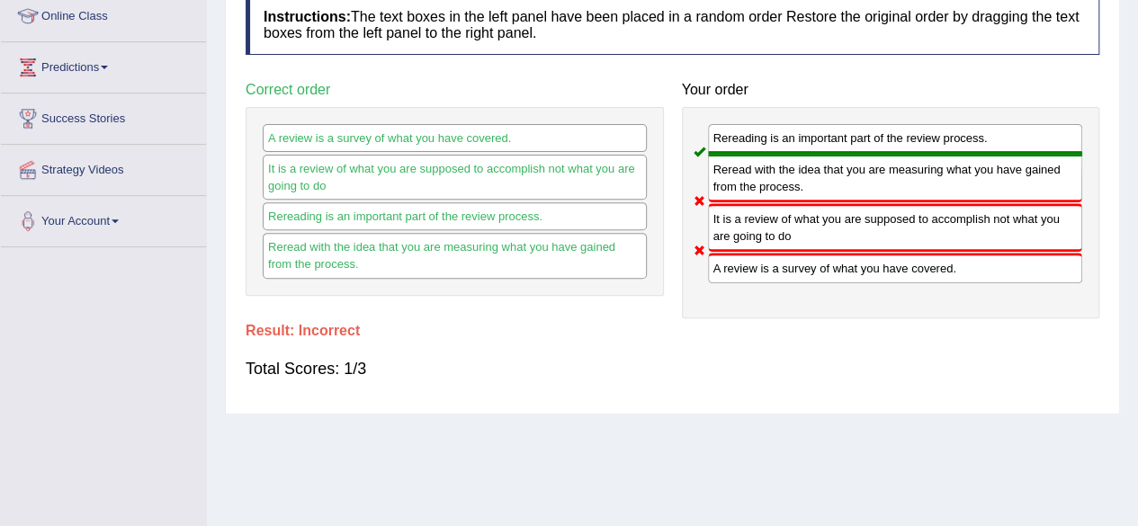
scroll to position [0, 0]
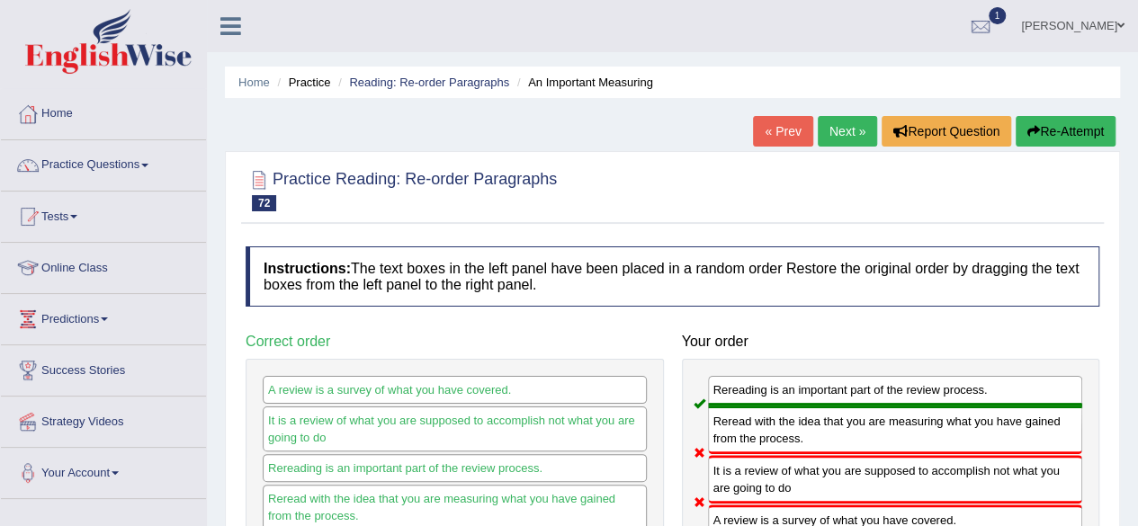
click at [830, 135] on link "Next »" at bounding box center [847, 131] width 59 height 31
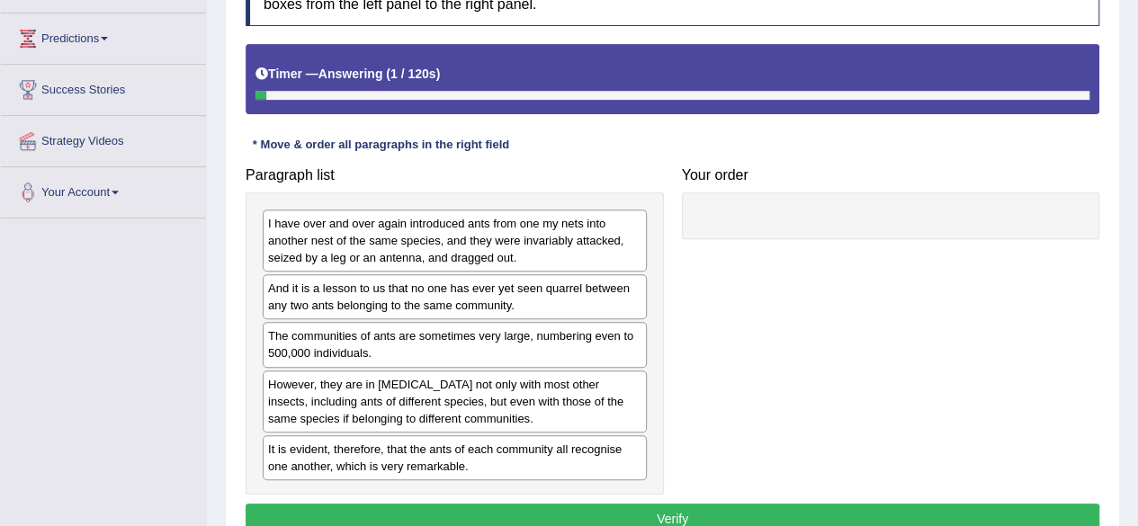
scroll to position [288, 0]
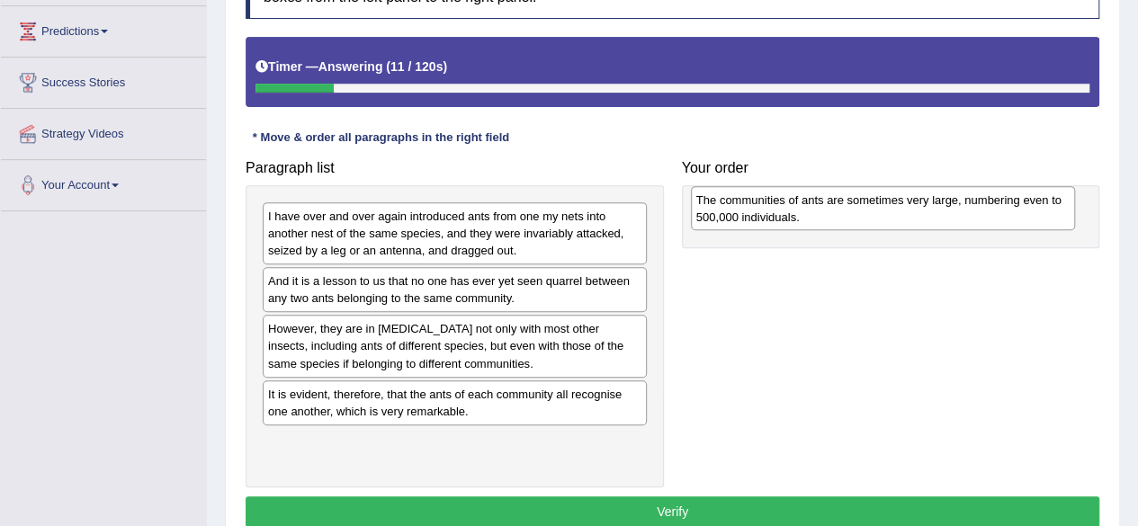
drag, startPoint x: 455, startPoint y: 350, endPoint x: 872, endPoint y: 215, distance: 437.9
click at [872, 215] on div "The communities of ants are sometimes very large, numbering even to 500,000 ind…" at bounding box center [883, 208] width 384 height 45
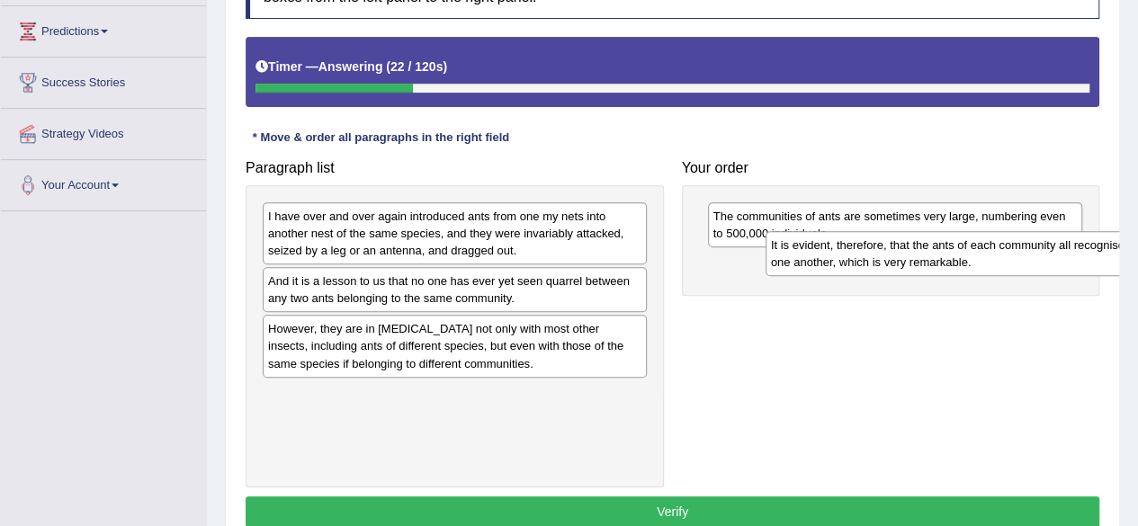
drag, startPoint x: 517, startPoint y: 401, endPoint x: 1024, endPoint y: 255, distance: 527.4
click at [1024, 255] on div "It is evident, therefore, that the ants of each community all recognise one ano…" at bounding box center [958, 253] width 384 height 45
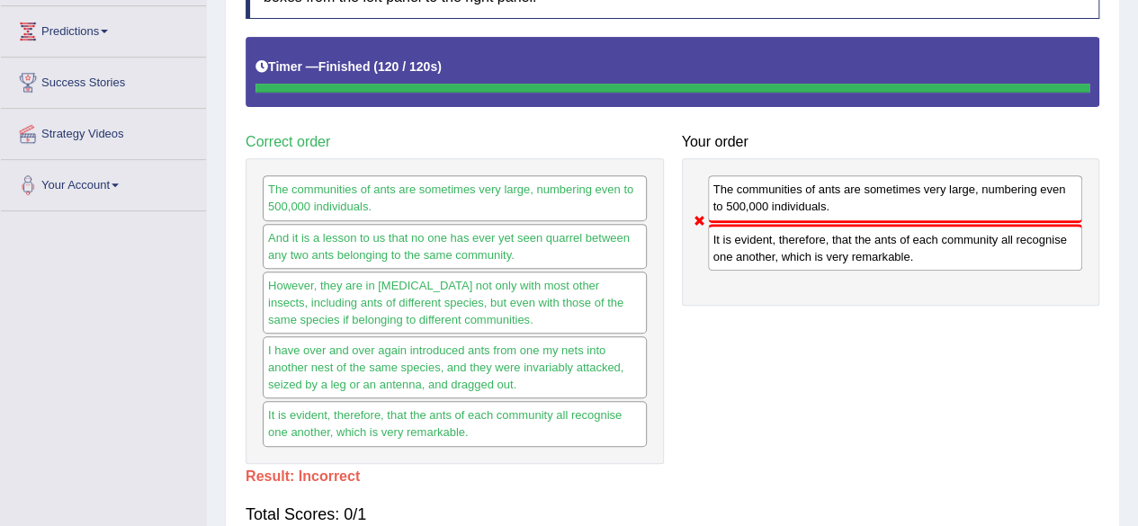
scroll to position [0, 0]
